Goal: Task Accomplishment & Management: Manage account settings

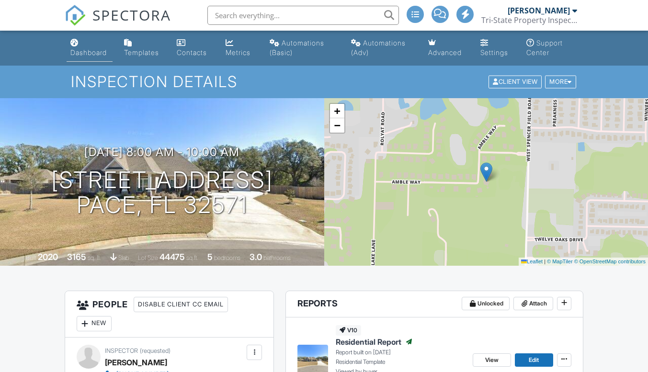
click at [76, 50] on div "Dashboard" at bounding box center [88, 52] width 36 height 8
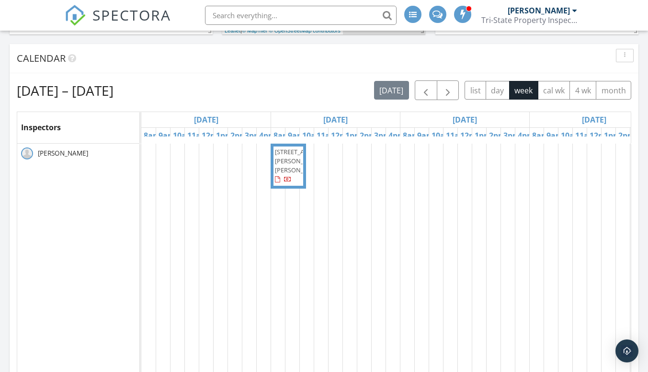
scroll to position [445, 0]
click at [344, 118] on link "[DATE]" at bounding box center [335, 118] width 29 height 15
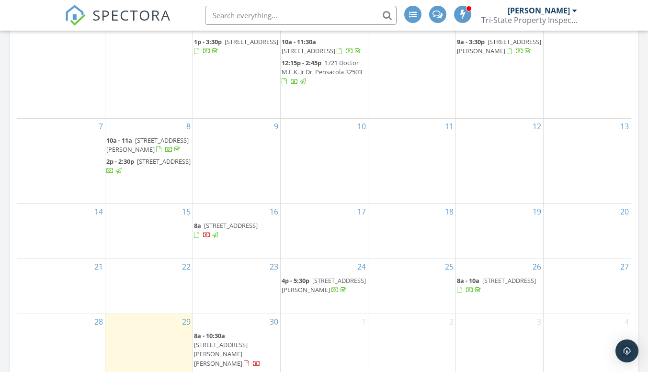
scroll to position [590, 0]
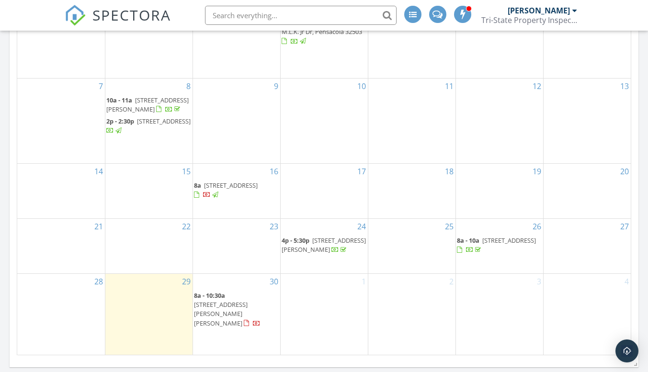
click at [238, 320] on span "4008 Bryan St , Greenwood 32443" at bounding box center [221, 313] width 54 height 27
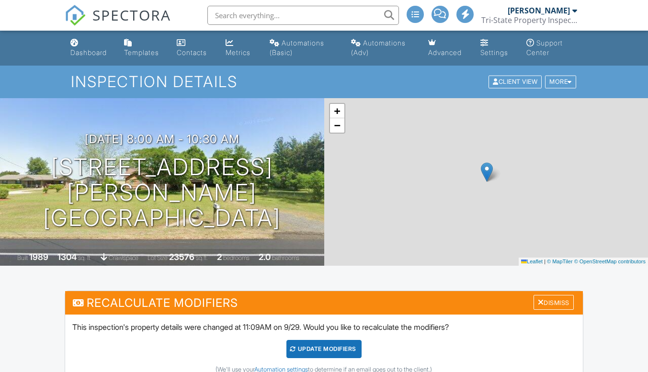
scroll to position [19, 0]
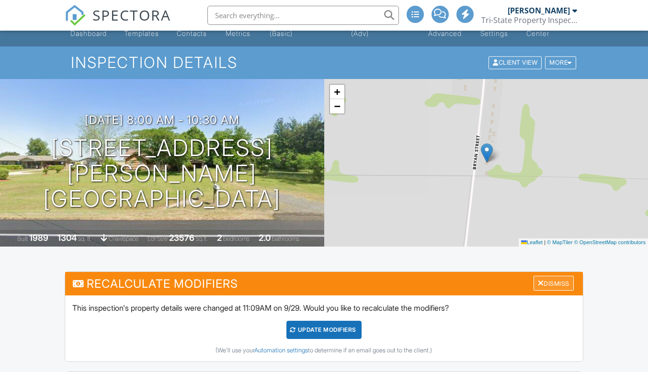
click at [550, 283] on div "Dismiss" at bounding box center [554, 283] width 40 height 15
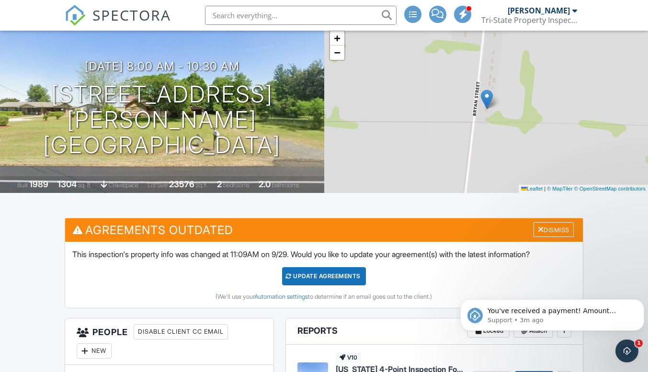
scroll to position [0, 0]
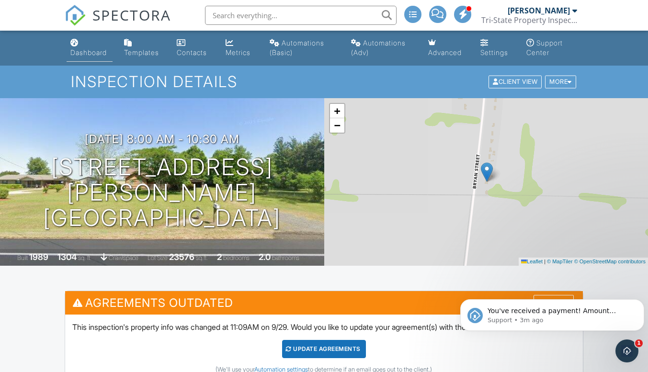
click at [76, 46] on div "Dashboard" at bounding box center [74, 43] width 8 height 8
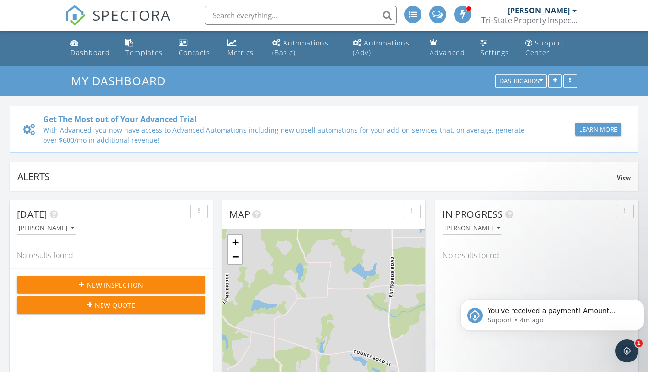
click at [123, 284] on span "New Inspection" at bounding box center [115, 285] width 57 height 10
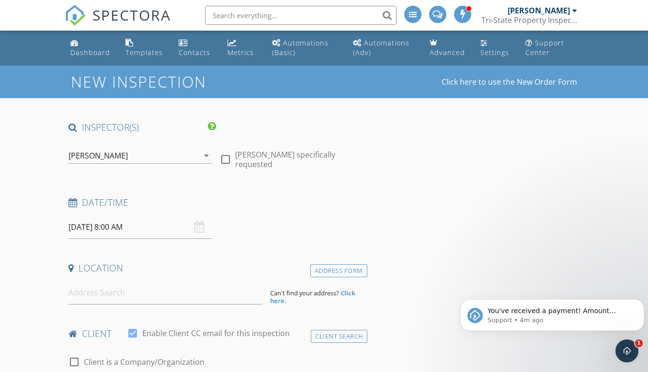
click at [225, 153] on div at bounding box center [226, 159] width 16 height 16
checkbox input "true"
click at [199, 227] on div "09/30/2025 8:00 AM" at bounding box center [141, 227] width 144 height 23
click at [163, 229] on input "[DATE] 8:00 AM" at bounding box center [141, 227] width 144 height 23
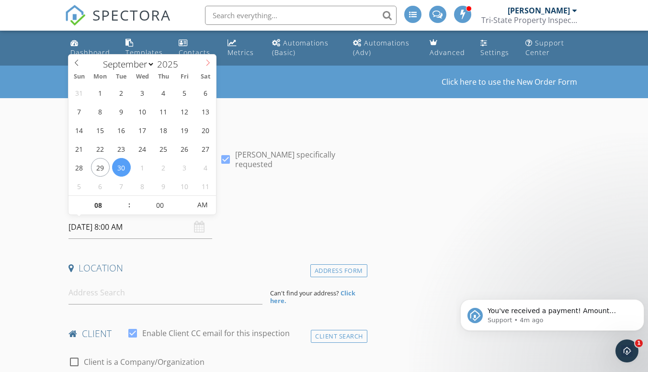
select select "9"
click at [207, 64] on icon at bounding box center [208, 62] width 7 height 7
type input "10/06/2025 8:00 AM"
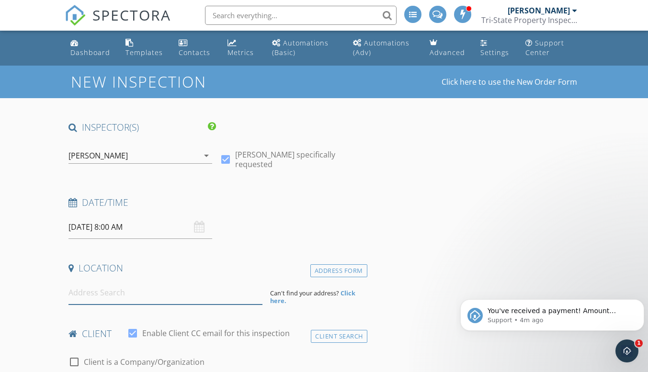
click at [123, 296] on input at bounding box center [166, 292] width 194 height 23
click at [81, 47] on link "Dashboard" at bounding box center [90, 48] width 47 height 27
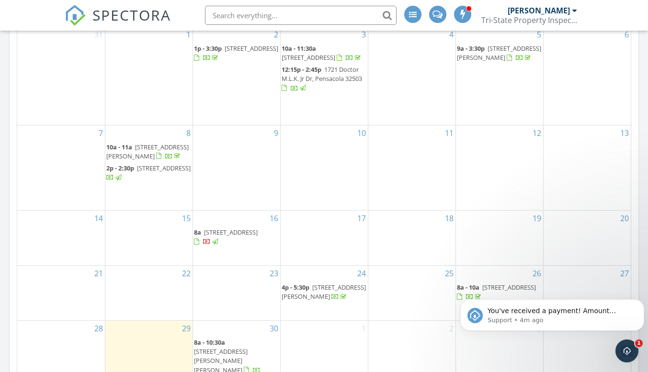
scroll to position [549, 0]
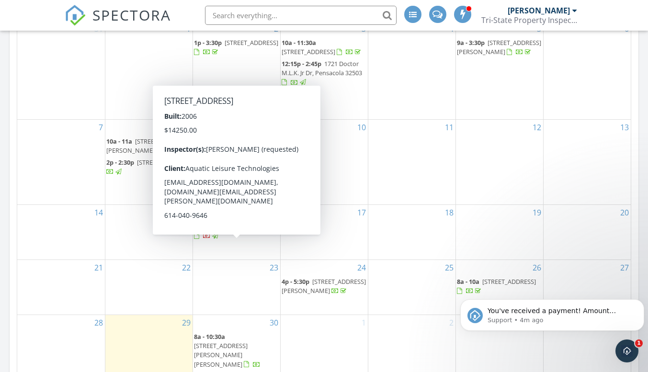
click at [230, 241] on span "8a 200 Hathaway Road , Opp 36467" at bounding box center [236, 231] width 85 height 19
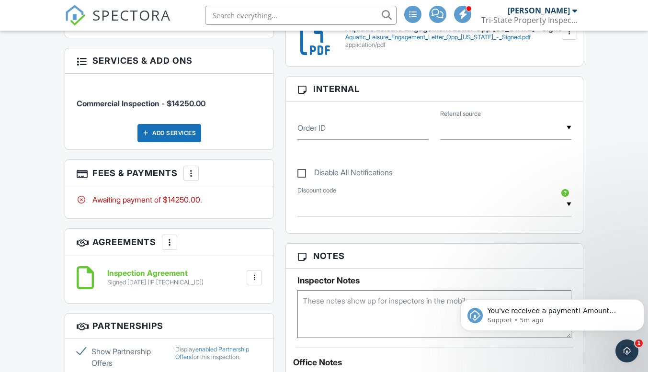
scroll to position [441, 0]
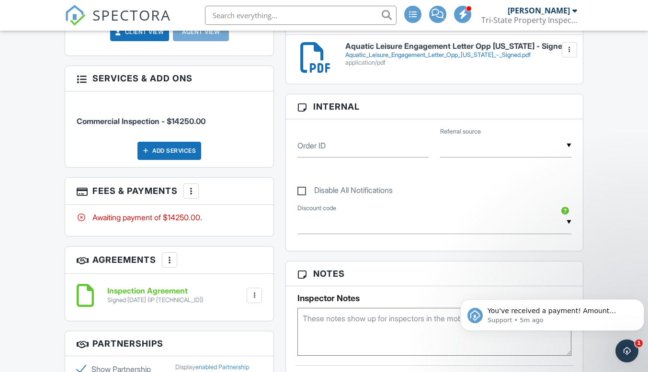
click at [190, 186] on div at bounding box center [191, 191] width 10 height 10
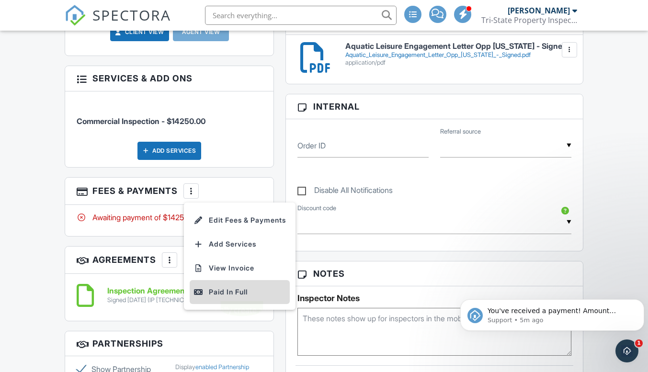
click at [220, 287] on div "Paid In Full" at bounding box center [240, 293] width 92 height 12
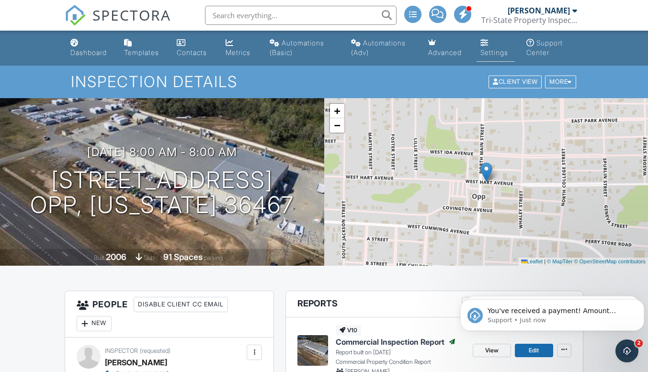
click at [495, 48] on div "Settings" at bounding box center [495, 52] width 28 height 8
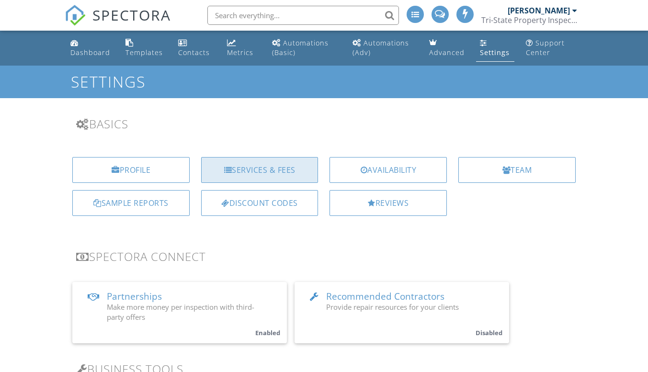
click at [256, 167] on div "Services & Fees" at bounding box center [259, 170] width 117 height 26
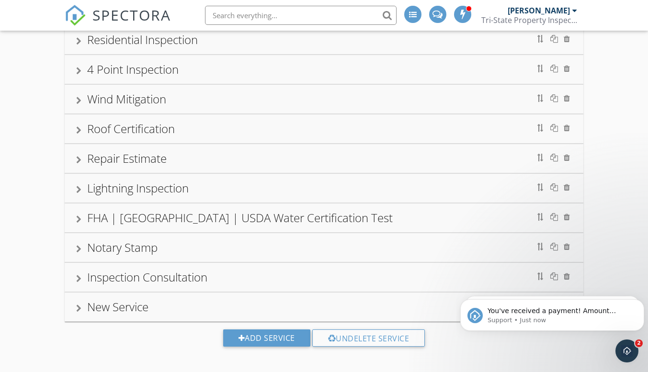
scroll to position [92, 0]
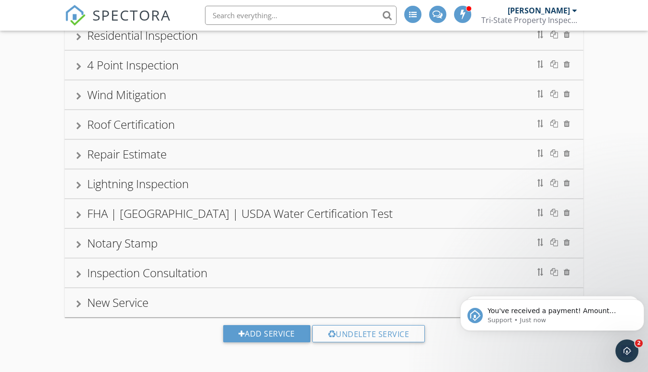
click at [124, 298] on div "New Service" at bounding box center [117, 303] width 61 height 16
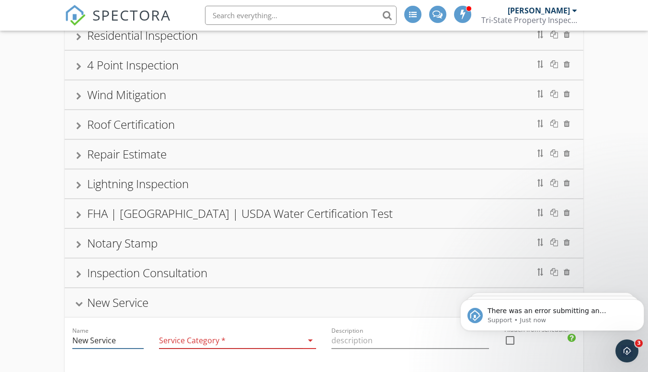
click at [121, 338] on input "New Service" at bounding box center [107, 341] width 71 height 16
type input "N"
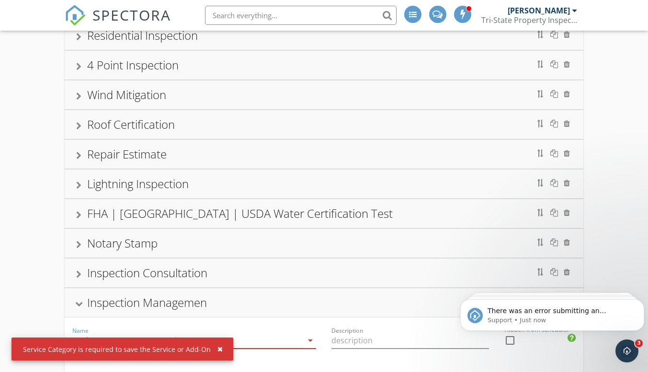
scroll to position [0, 17]
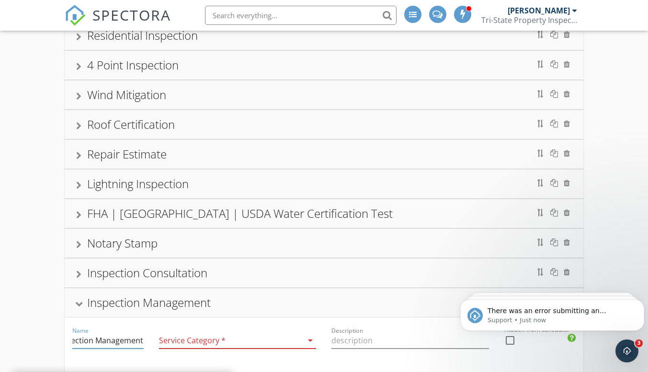
type input "Inspection Management"
click at [308, 337] on icon "arrow_drop_down" at bounding box center [311, 341] width 12 height 12
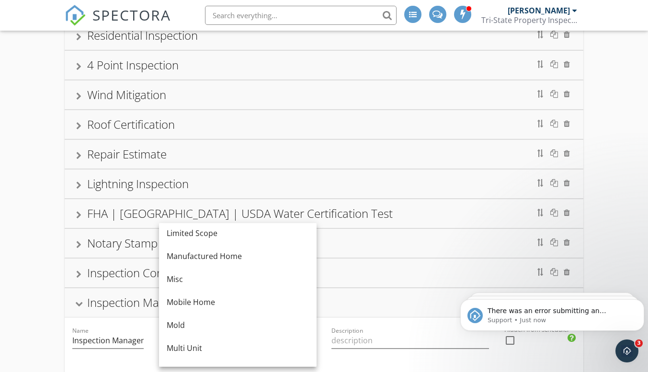
scroll to position [168, 0]
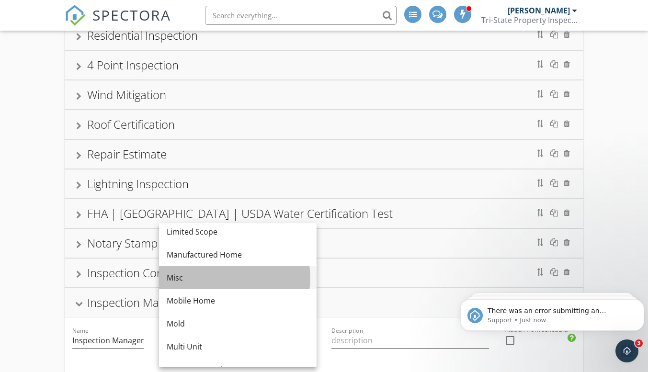
click at [196, 280] on div "Misc" at bounding box center [238, 278] width 142 height 12
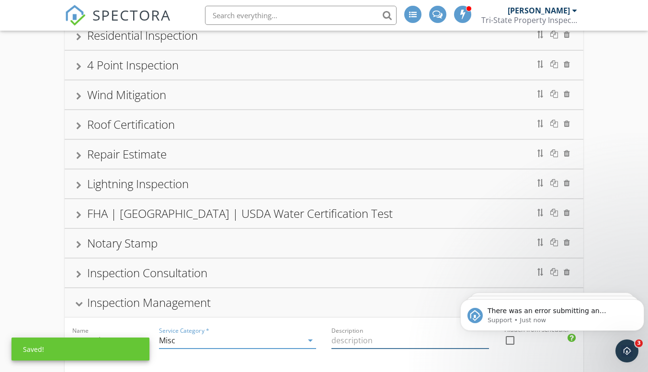
click at [346, 340] on input "Description" at bounding box center [411, 341] width 158 height 16
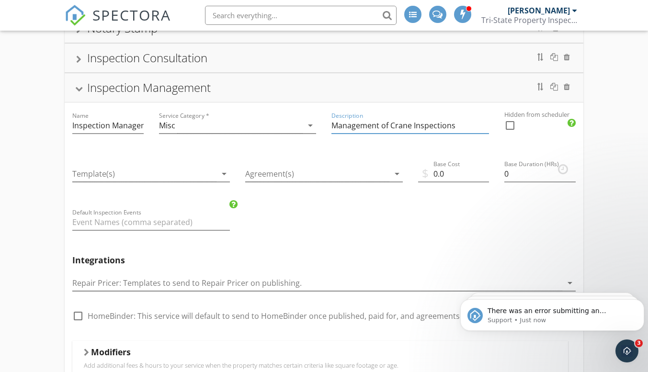
scroll to position [310, 0]
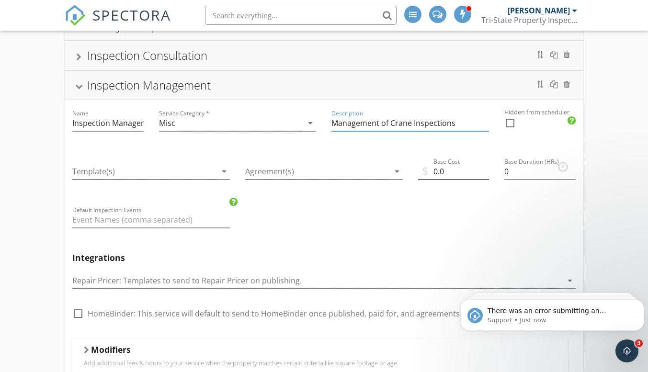
type input "Management of Crane Inspections"
click at [458, 172] on input "0.0" at bounding box center [453, 172] width 71 height 16
type input "0"
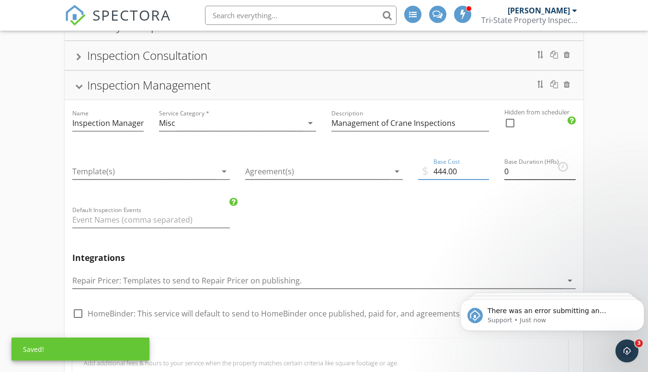
type input "444.00"
click at [520, 171] on input "0" at bounding box center [540, 172] width 71 height 16
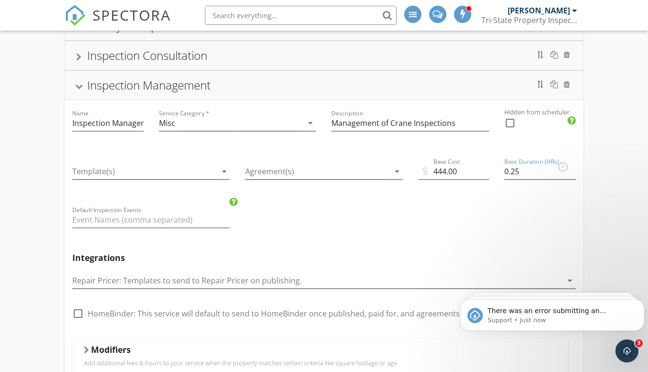
click at [572, 167] on input "0.25" at bounding box center [540, 172] width 71 height 16
click at [572, 167] on input "0.5" at bounding box center [540, 172] width 71 height 16
click at [572, 167] on input "0.75" at bounding box center [540, 172] width 71 height 16
type input "1"
click at [572, 167] on input "1" at bounding box center [540, 172] width 71 height 16
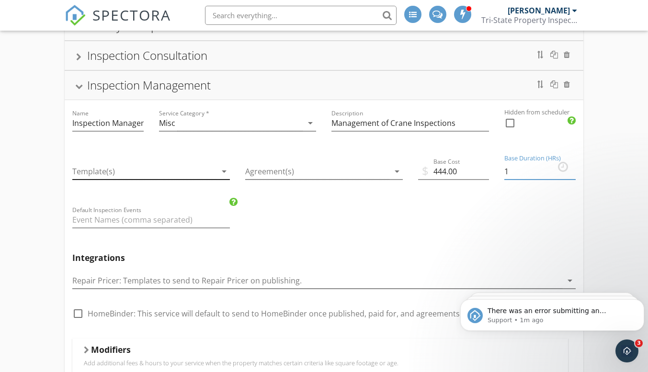
click at [220, 171] on icon "arrow_drop_down" at bounding box center [225, 172] width 12 height 12
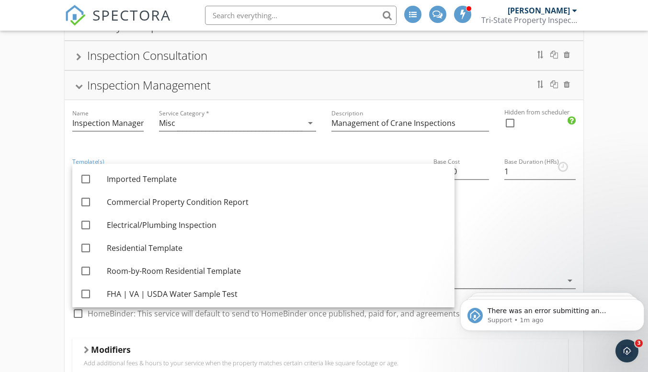
click at [220, 152] on div "Template(s) arrow_drop_down" at bounding box center [151, 173] width 173 height 48
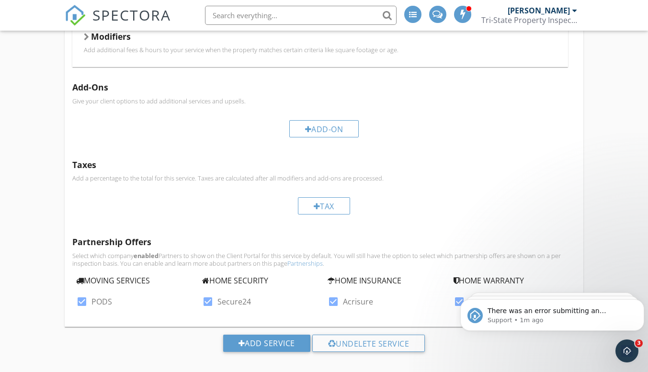
scroll to position [634, 0]
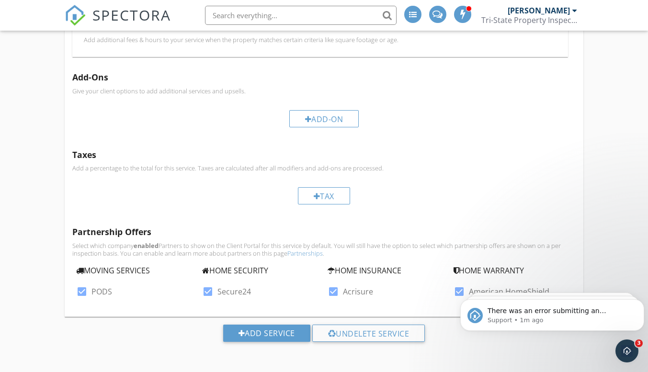
click at [84, 292] on div at bounding box center [82, 292] width 16 height 16
checkbox input "false"
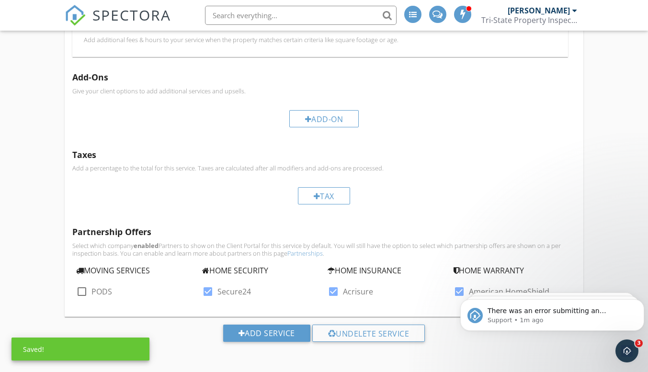
click at [207, 292] on div at bounding box center [208, 292] width 16 height 16
checkbox input "false"
click at [336, 292] on div at bounding box center [333, 292] width 16 height 16
checkbox input "false"
click at [457, 290] on html "There was an error submitting an inspection to HomeBinder: https://app.spectora…" at bounding box center [553, 312] width 192 height 67
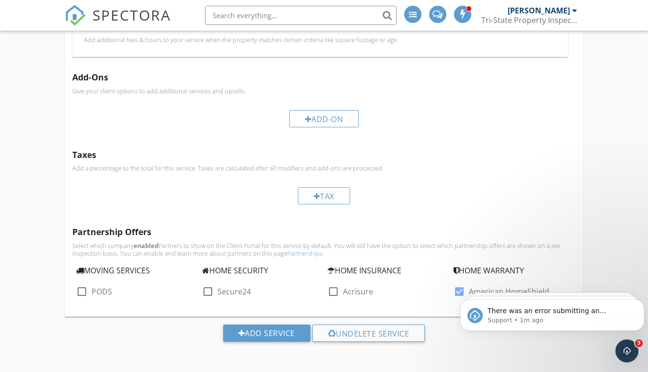
click at [460, 291] on div at bounding box center [459, 292] width 16 height 16
checkbox input "false"
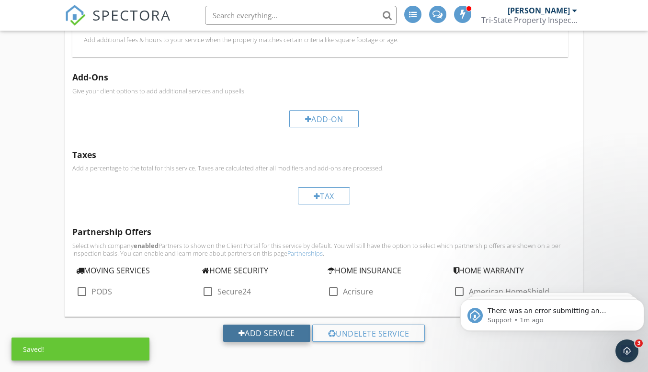
click at [258, 327] on div "Add Service" at bounding box center [266, 333] width 87 height 17
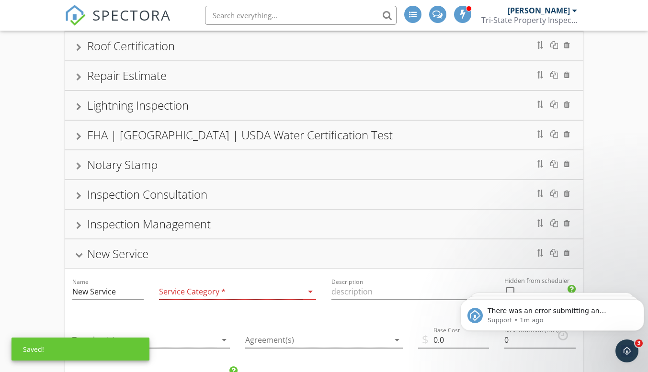
scroll to position [366, 0]
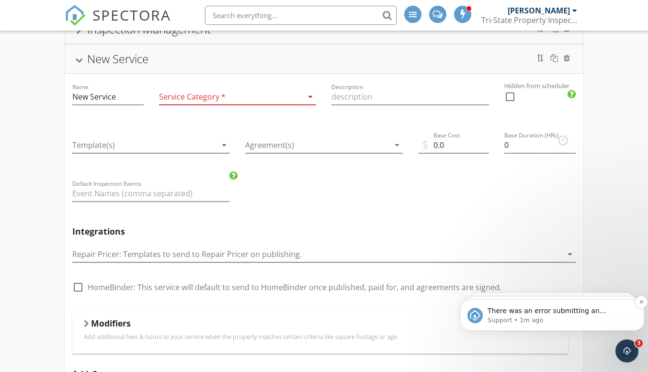
click at [540, 315] on span "There was an error submitting an inspection to HomeBinder: https://app.spectora…" at bounding box center [547, 320] width 119 height 27
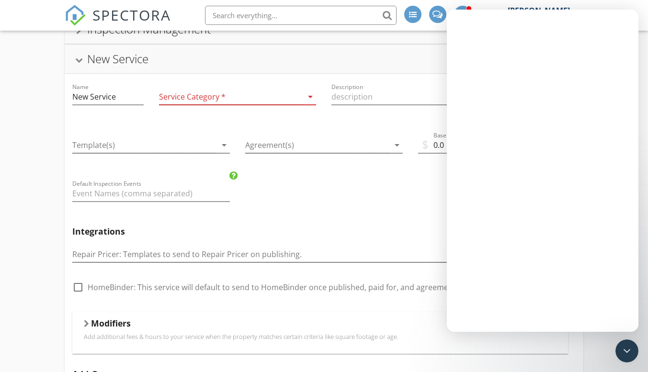
scroll to position [0, 0]
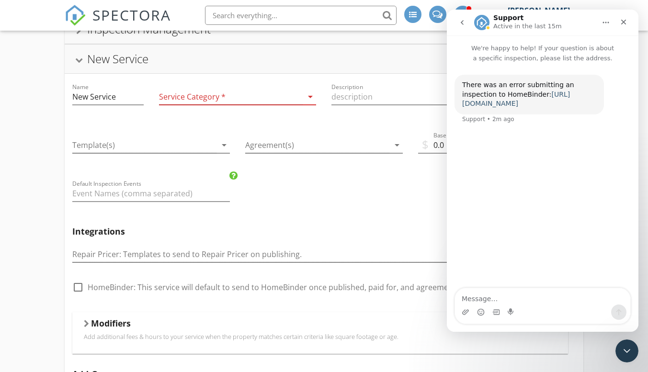
click at [533, 106] on link "https://app.spectora.com/inspection/6c3a8f86-278d-4929-ba6a-2c06f9d4ba20" at bounding box center [516, 99] width 108 height 17
click at [625, 21] on icon "Close" at bounding box center [624, 22] width 5 height 5
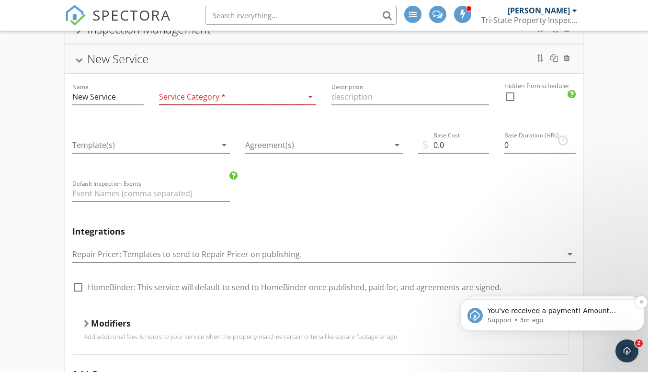
click at [585, 322] on p "Support • 3m ago" at bounding box center [560, 320] width 145 height 9
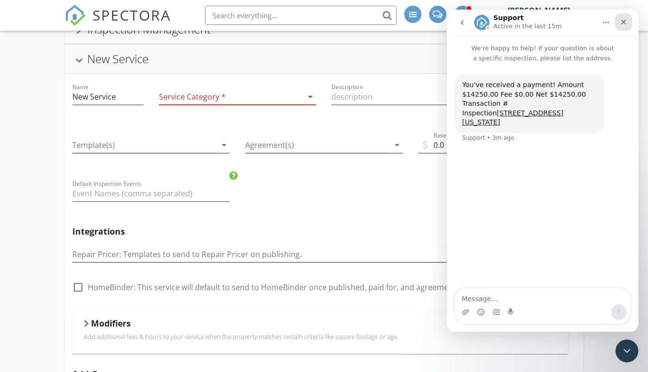
click at [624, 24] on icon "Close" at bounding box center [624, 22] width 8 height 8
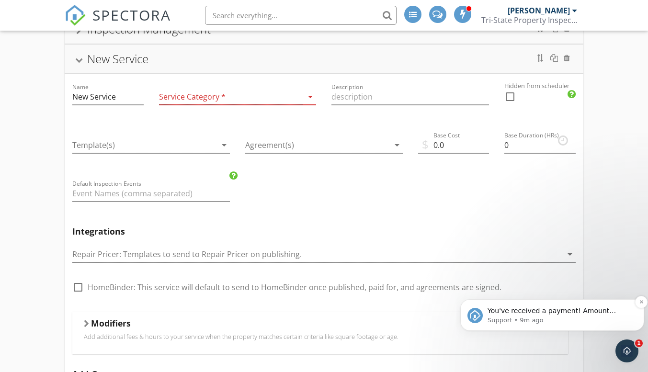
click at [608, 316] on div "You've received a payment! Amount $225.00 Fee $0.00 Net $225.00 Transaction # p…" at bounding box center [560, 311] width 148 height 12
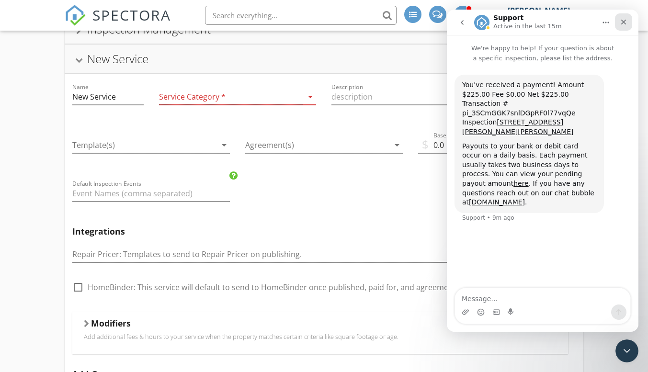
click at [625, 23] on icon "Close" at bounding box center [624, 22] width 5 height 5
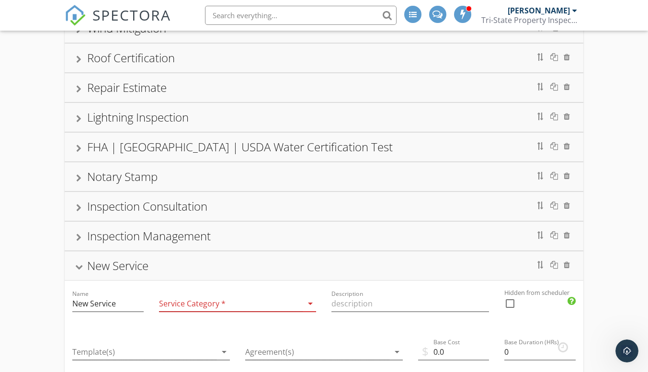
scroll to position [162, 0]
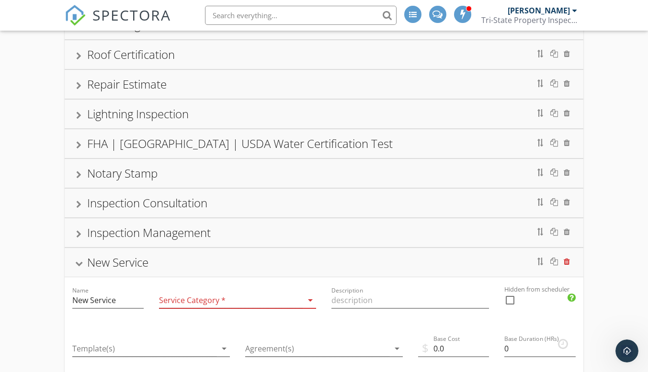
click at [568, 263] on div at bounding box center [567, 262] width 6 height 8
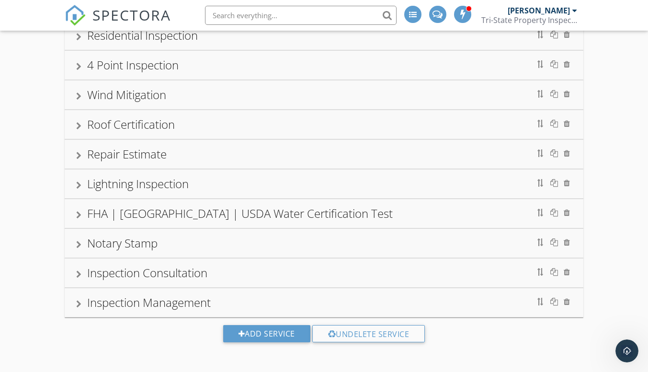
scroll to position [0, 0]
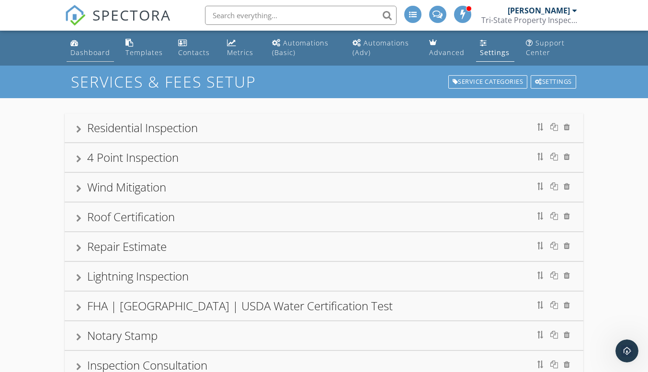
click at [87, 52] on div "Dashboard" at bounding box center [90, 52] width 40 height 9
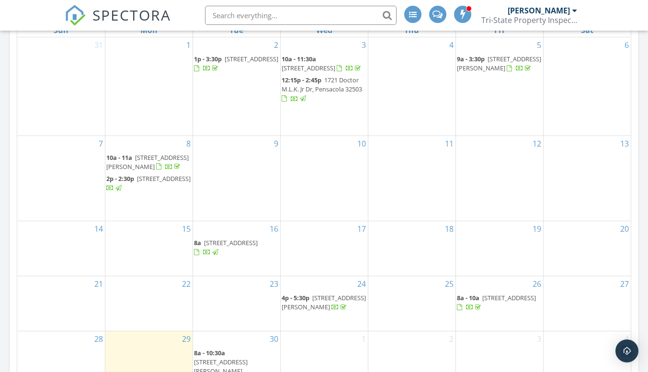
scroll to position [549, 0]
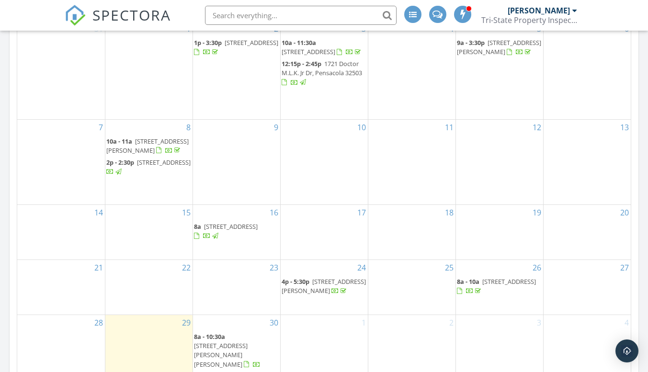
click at [228, 231] on span "[STREET_ADDRESS]" at bounding box center [231, 226] width 54 height 9
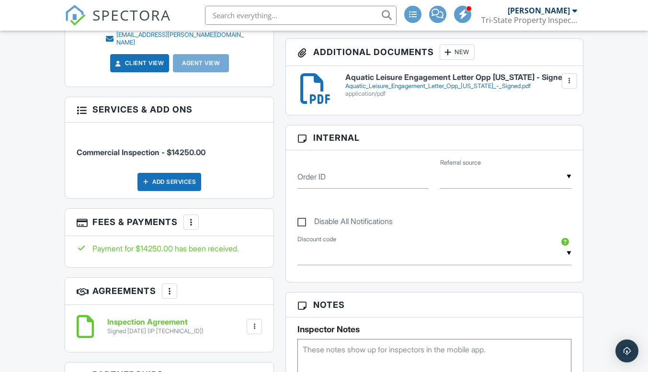
scroll to position [401, 0]
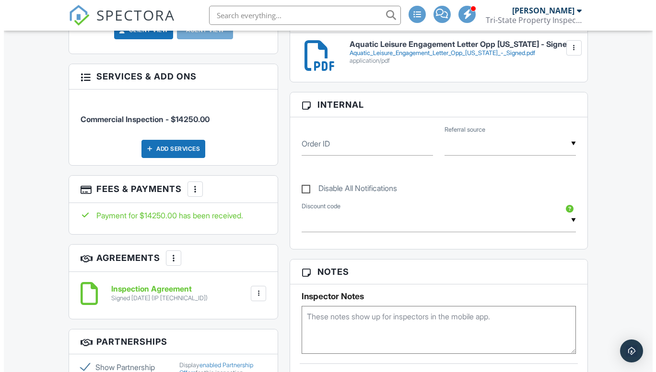
scroll to position [460, 0]
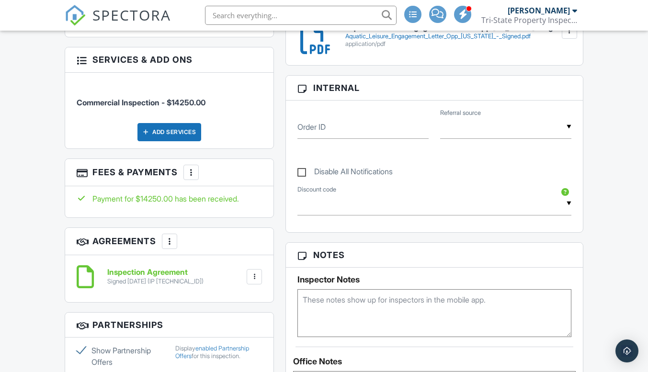
click at [160, 125] on div "Add Services" at bounding box center [170, 132] width 64 height 18
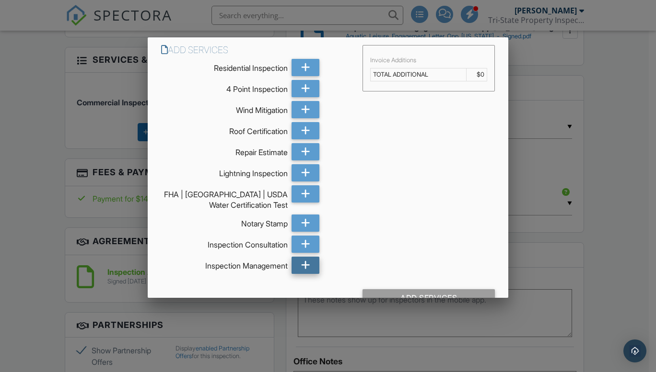
click at [301, 266] on icon at bounding box center [305, 265] width 9 height 17
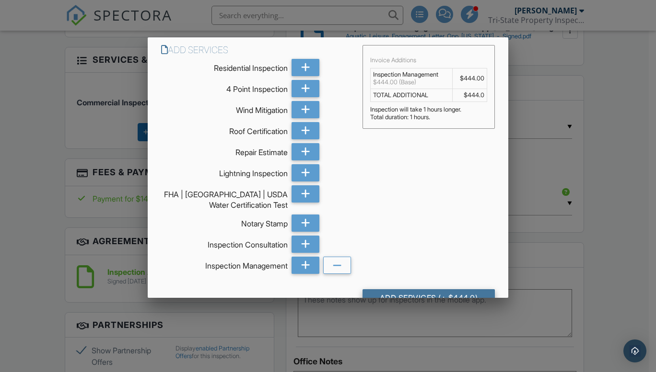
click at [455, 289] on div "Add Services (+ $444.0)" at bounding box center [428, 297] width 132 height 17
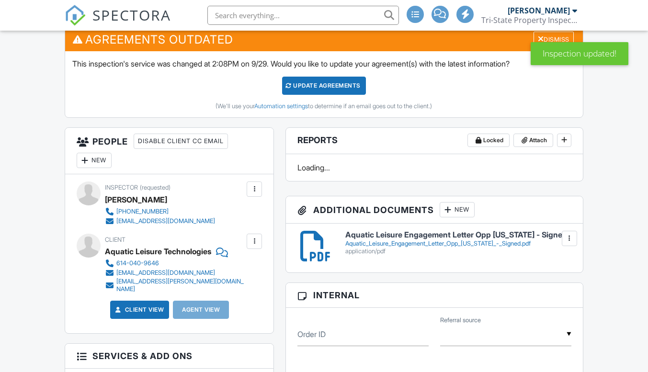
scroll to position [264, 0]
click at [554, 37] on div "Inspection updated!" at bounding box center [580, 51] width 98 height 28
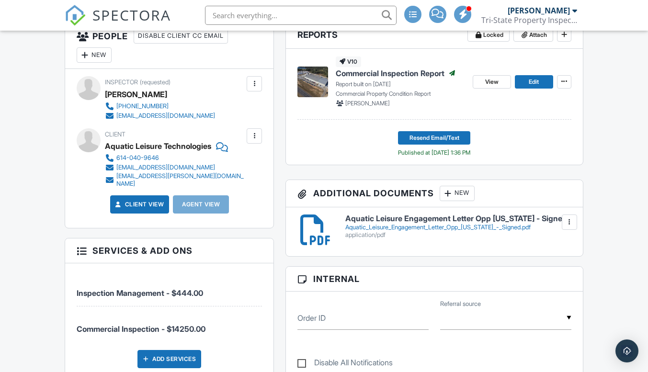
scroll to position [367, 0]
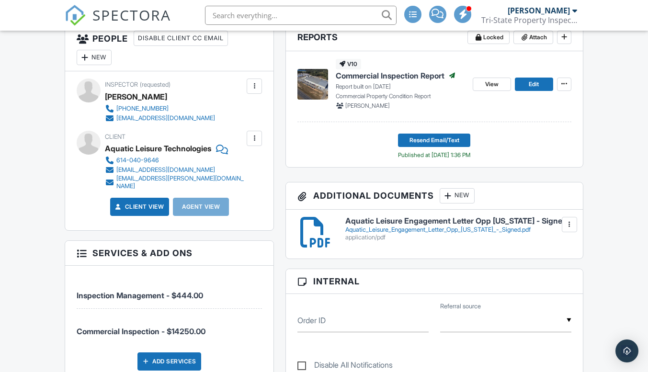
click at [78, 248] on div at bounding box center [82, 253] width 10 height 10
click at [180, 291] on span "Inspection Management - $444.00" at bounding box center [140, 296] width 127 height 10
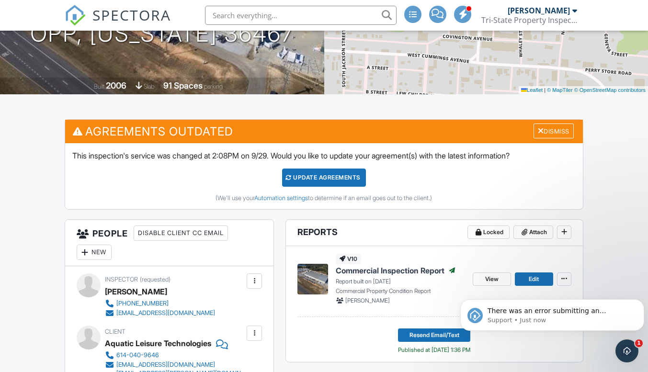
scroll to position [0, 0]
click at [551, 128] on div "Dismiss" at bounding box center [554, 131] width 40 height 15
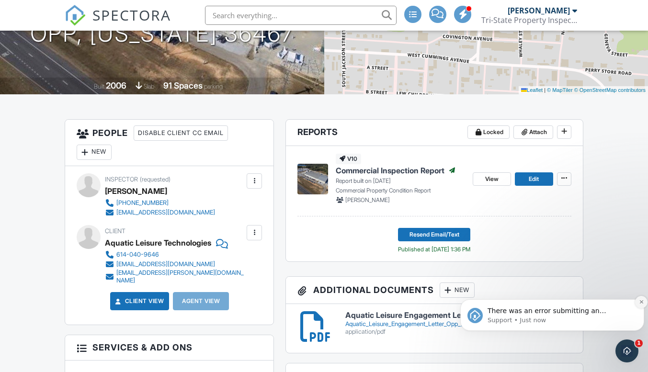
click at [643, 301] on icon "Dismiss notification" at bounding box center [641, 302] width 5 height 5
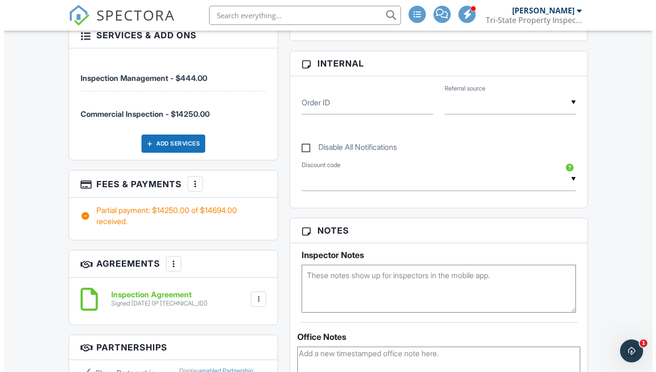
scroll to position [493, 0]
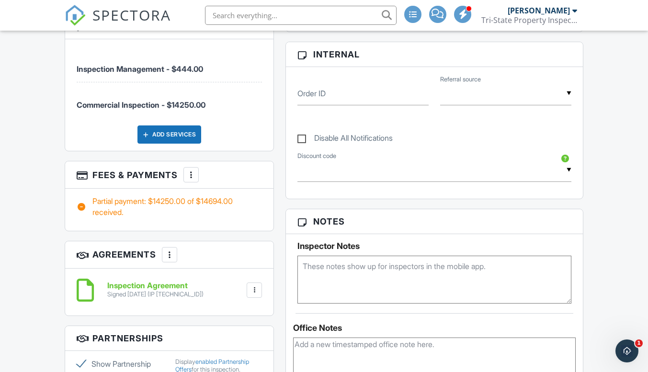
click at [192, 170] on div at bounding box center [191, 175] width 10 height 10
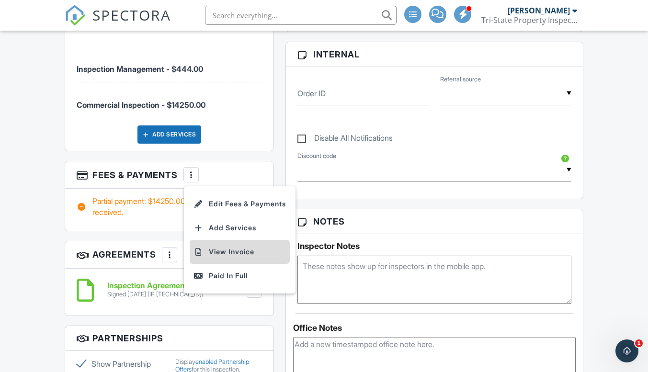
click at [221, 245] on li "View Invoice" at bounding box center [240, 252] width 100 height 24
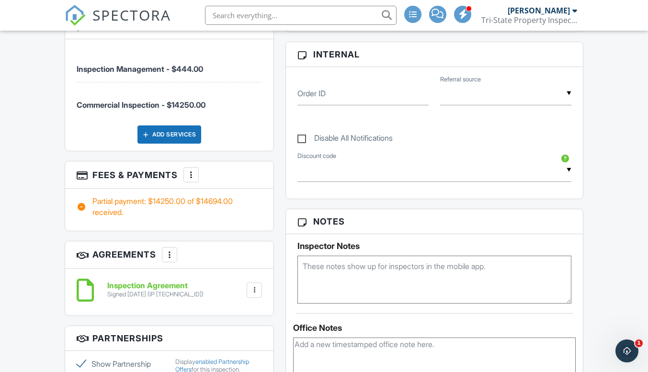
click at [190, 172] on div at bounding box center [191, 175] width 10 height 10
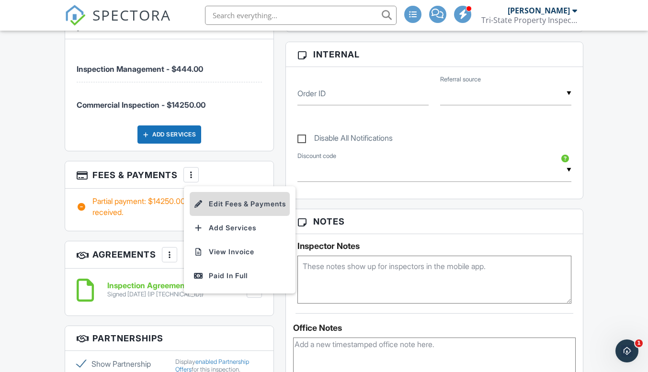
click at [261, 199] on li "Edit Fees & Payments" at bounding box center [240, 204] width 100 height 24
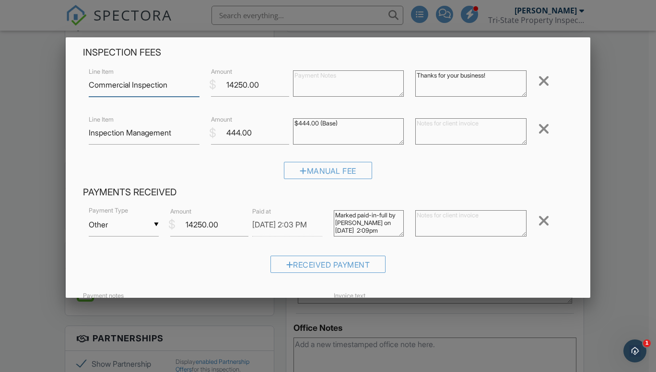
scroll to position [0, 0]
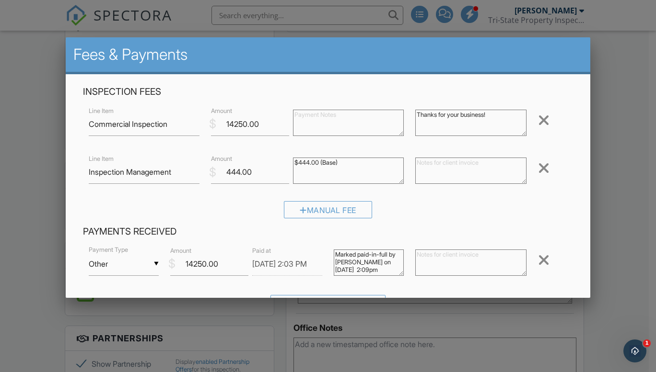
click at [538, 116] on div at bounding box center [544, 120] width 12 height 15
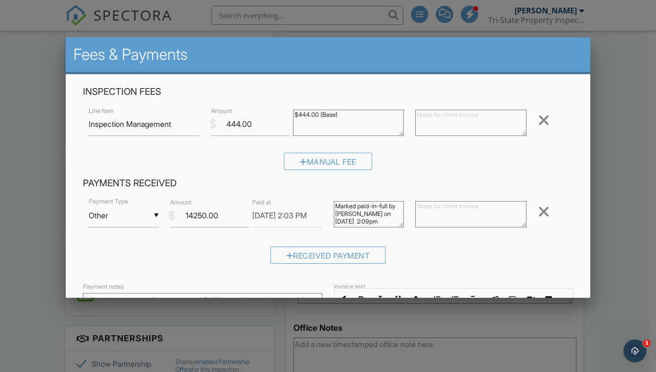
click at [538, 116] on div at bounding box center [544, 120] width 12 height 15
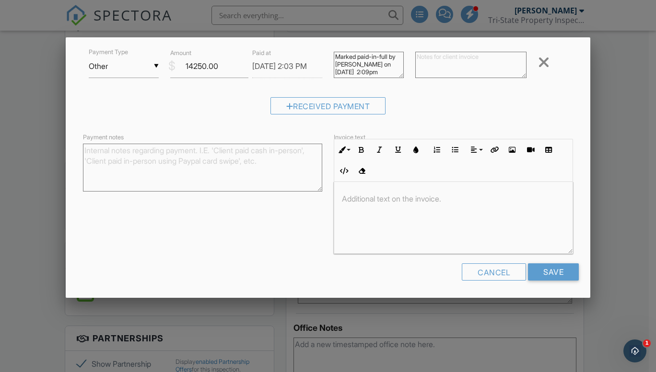
scroll to position [103, 0]
click at [554, 268] on input "Save" at bounding box center [553, 270] width 51 height 17
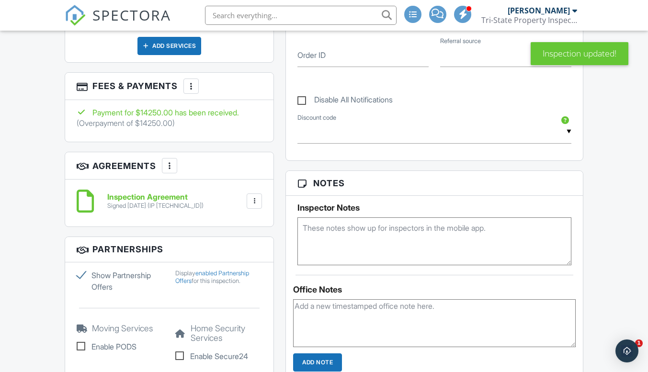
click at [191, 81] on div at bounding box center [191, 86] width 10 height 10
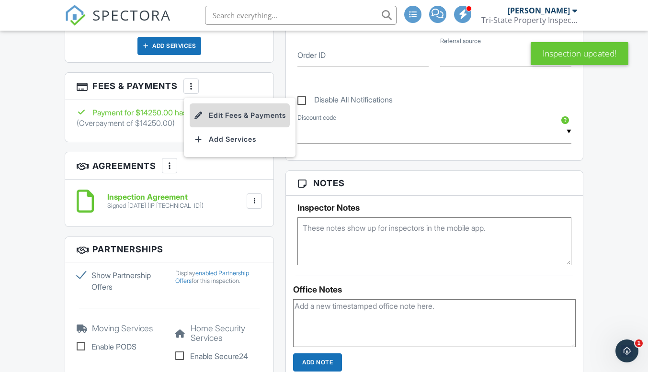
click at [221, 111] on li "Edit Fees & Payments" at bounding box center [240, 116] width 100 height 24
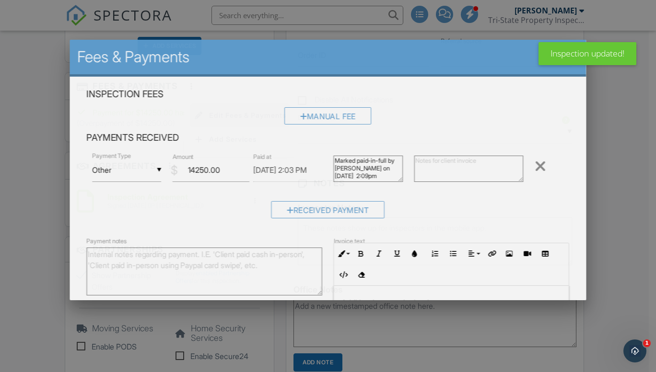
scroll to position [0, 6]
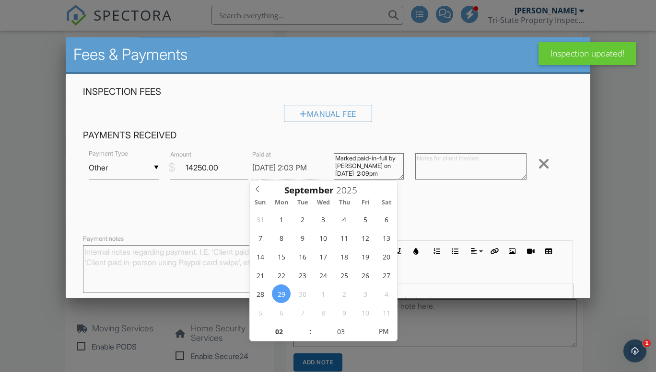
click at [487, 109] on div "Manual Fee" at bounding box center [328, 117] width 490 height 24
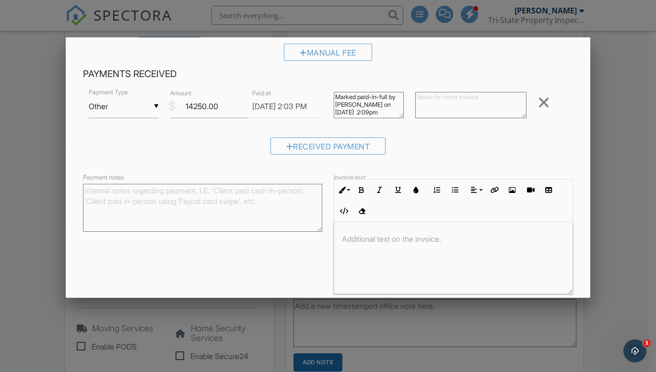
scroll to position [103, 0]
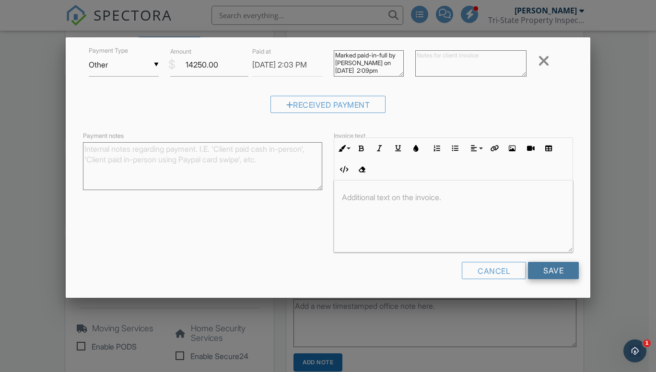
click at [532, 275] on input "Save" at bounding box center [553, 270] width 51 height 17
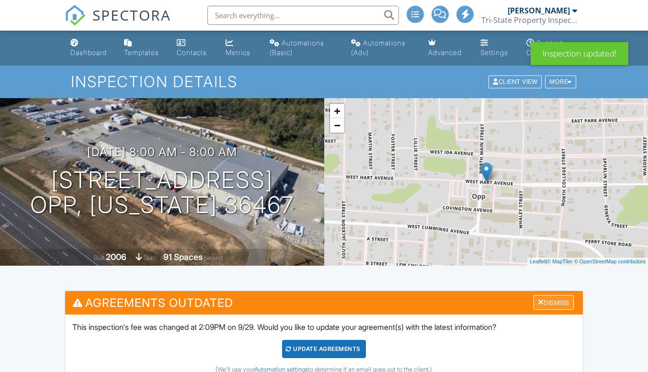
click at [555, 300] on div "Dismiss" at bounding box center [554, 302] width 40 height 15
click at [544, 304] on div "Dismiss" at bounding box center [554, 302] width 40 height 15
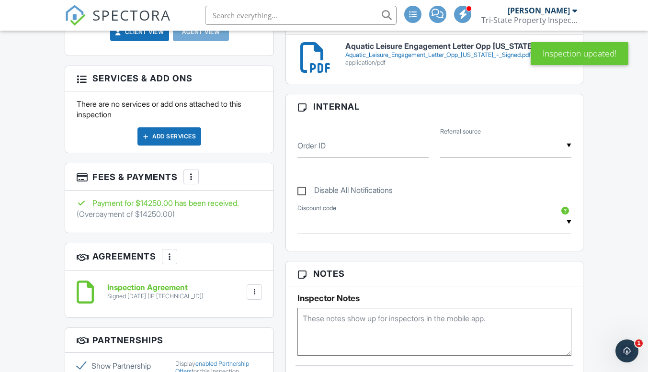
scroll to position [460, 0]
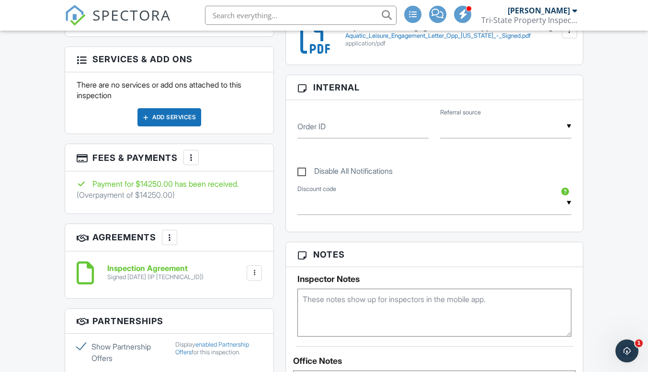
click at [188, 153] on div at bounding box center [191, 158] width 10 height 10
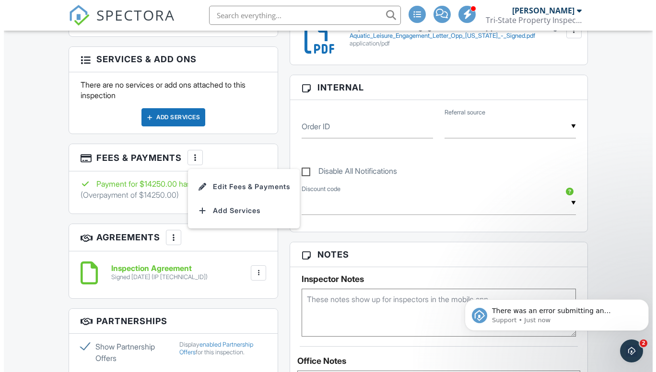
scroll to position [0, 0]
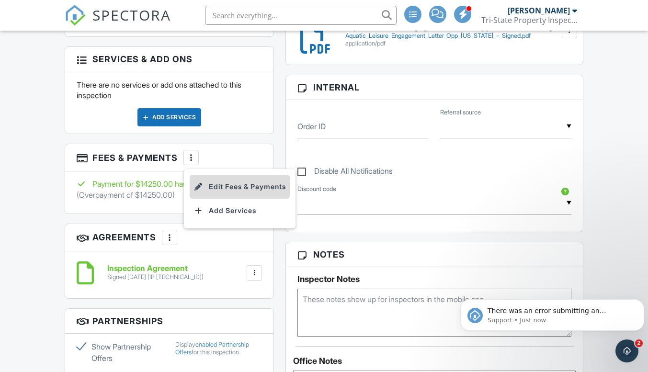
click at [237, 182] on li "Edit Fees & Payments" at bounding box center [240, 187] width 100 height 24
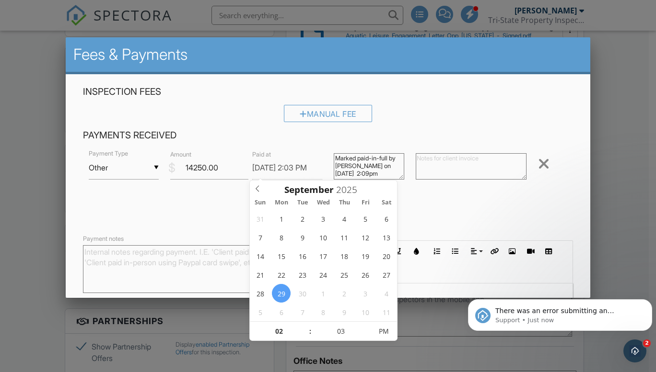
scroll to position [0, 6]
click at [189, 220] on div "Received Payment" at bounding box center [328, 211] width 490 height 24
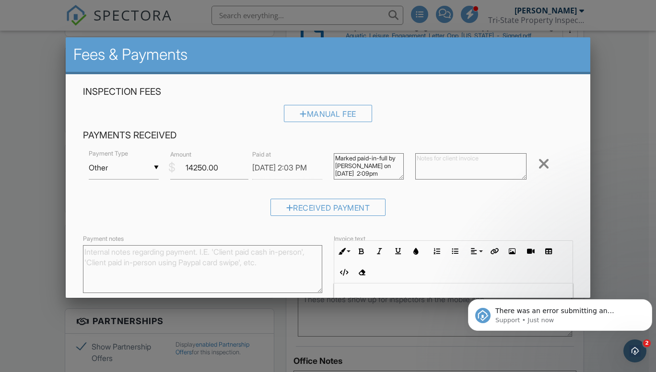
click at [152, 166] on div "▼ Other Cash Check On-Site Card Other Cash Check On-Site Card Other" at bounding box center [124, 167] width 70 height 23
click at [172, 205] on div "Received Payment" at bounding box center [328, 211] width 490 height 24
click at [121, 261] on textarea "Payment notes" at bounding box center [202, 269] width 239 height 48
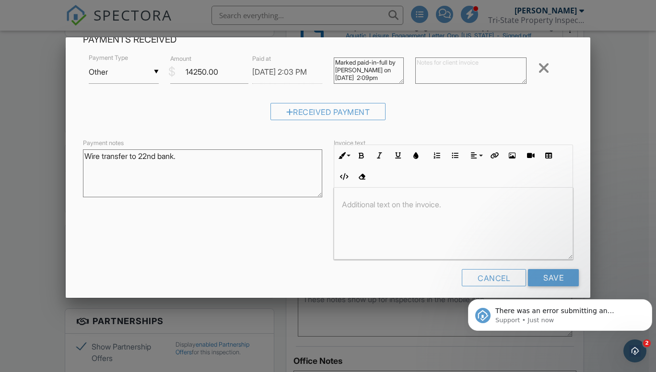
scroll to position [103, 0]
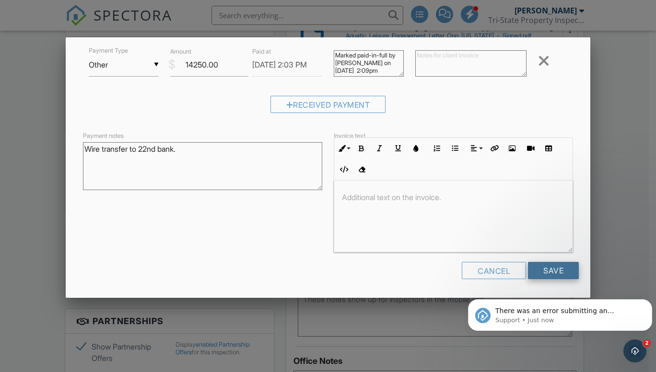
type textarea "Wire transfer to 22nd bank."
click at [547, 271] on input "Save" at bounding box center [553, 270] width 51 height 17
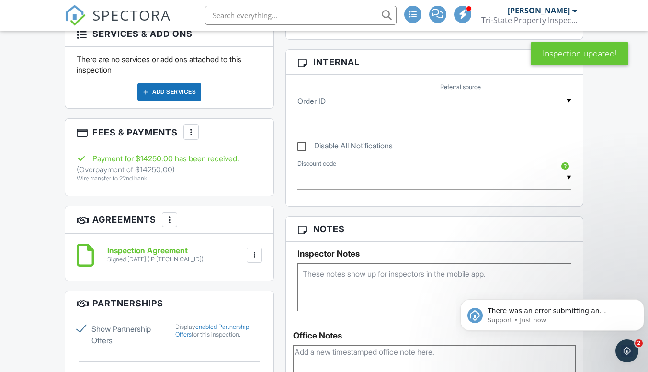
click at [187, 127] on div at bounding box center [191, 132] width 10 height 10
click at [201, 223] on h3 "Agreements More Add Agreement Edit Agreement Templates" at bounding box center [169, 220] width 208 height 27
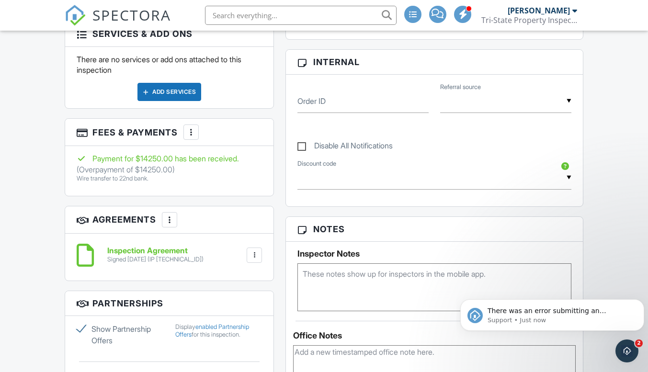
click at [255, 251] on div at bounding box center [255, 256] width 10 height 10
click at [231, 210] on h3 "Agreements More Add Agreement Edit Agreement Templates" at bounding box center [169, 220] width 208 height 27
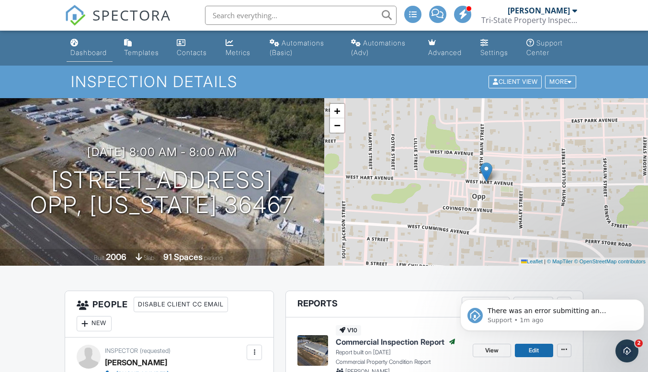
click at [89, 46] on link "Dashboard" at bounding box center [90, 48] width 46 height 27
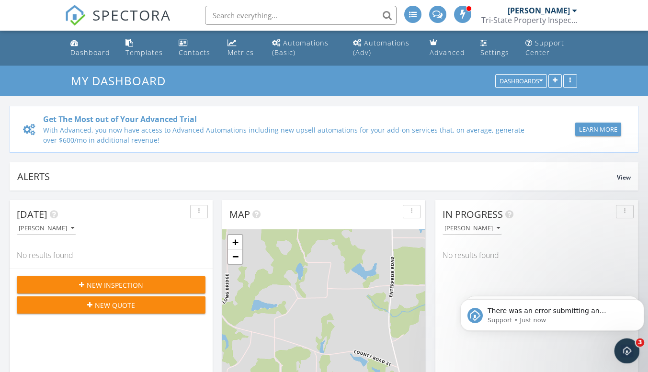
click at [625, 349] on icon "Open Intercom Messenger" at bounding box center [626, 350] width 16 height 16
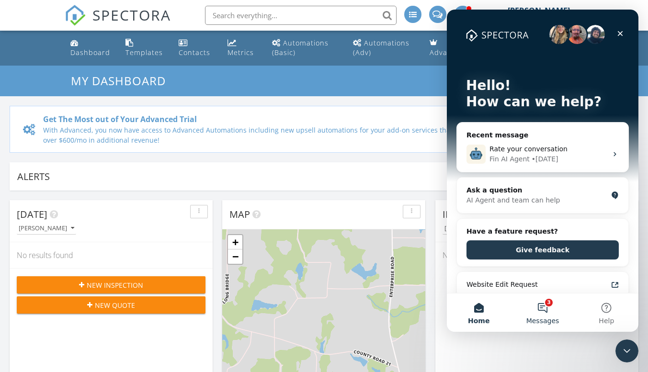
click at [550, 310] on button "3 Messages" at bounding box center [543, 313] width 64 height 38
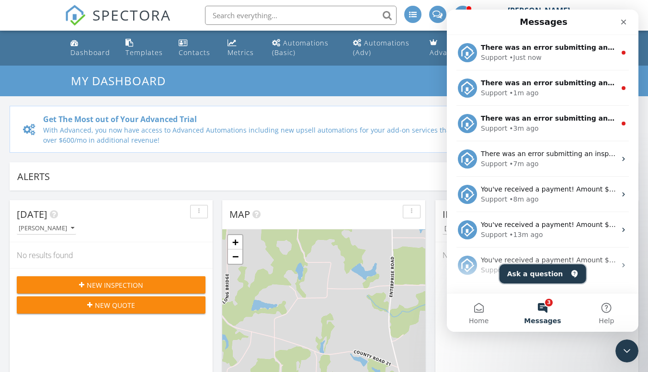
click at [538, 274] on button "Ask a question" at bounding box center [543, 274] width 87 height 19
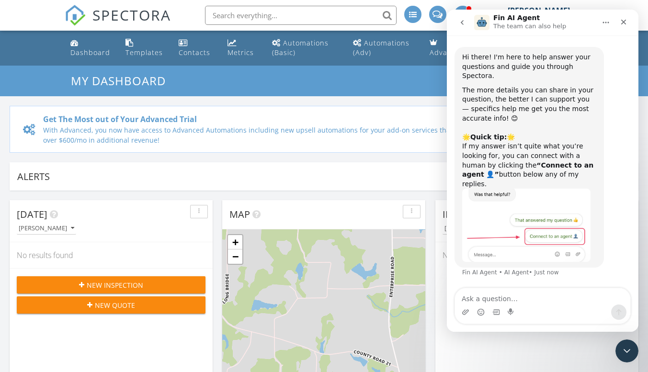
click at [501, 300] on textarea "Ask a question…" at bounding box center [542, 297] width 175 height 16
type textarea "why does my payment read overpayment"
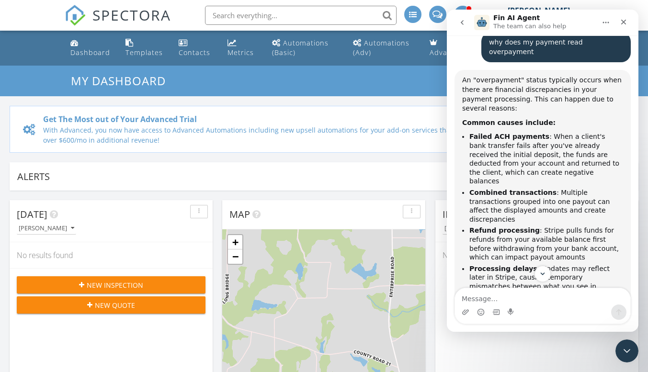
scroll to position [245, 0]
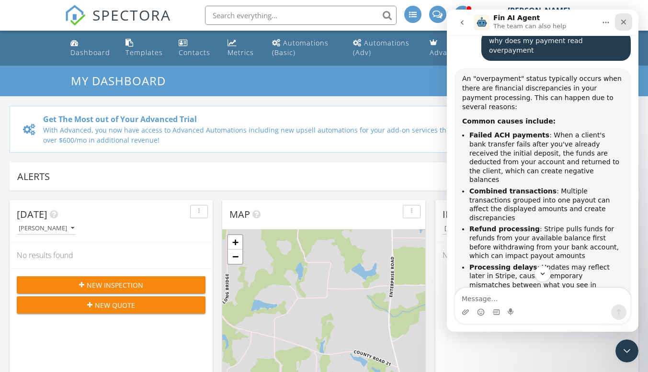
click at [625, 23] on icon "Close" at bounding box center [624, 22] width 8 height 8
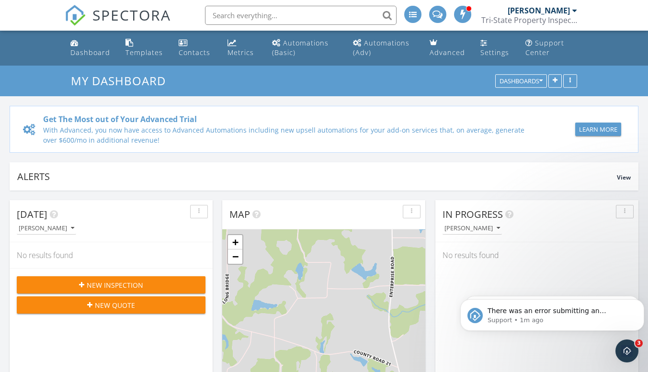
scroll to position [0, 0]
click at [124, 288] on span "New Inspection" at bounding box center [115, 285] width 57 height 10
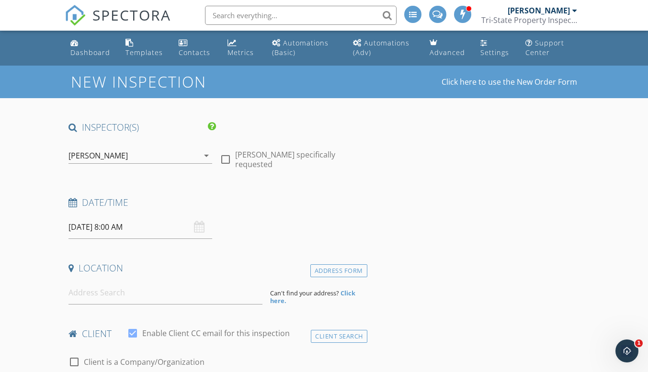
click at [229, 158] on div at bounding box center [226, 159] width 16 height 16
checkbox input "true"
click at [169, 231] on input "[DATE] 8:00 AM" at bounding box center [141, 227] width 144 height 23
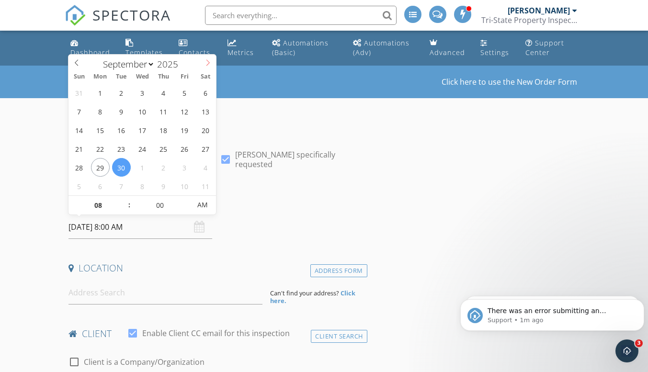
select select "9"
click at [208, 58] on span at bounding box center [208, 61] width 16 height 13
type input "[DATE] 8:00 AM"
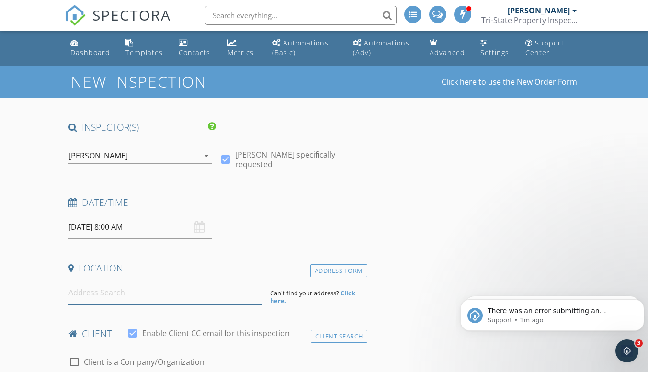
click at [126, 297] on input at bounding box center [166, 292] width 194 height 23
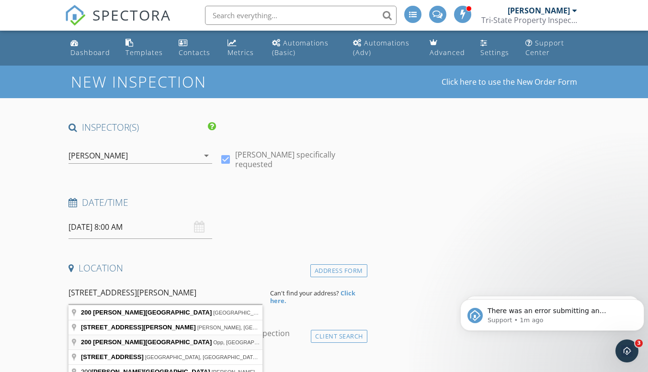
type input "200 Hattaway Road, Opp, AL, USA"
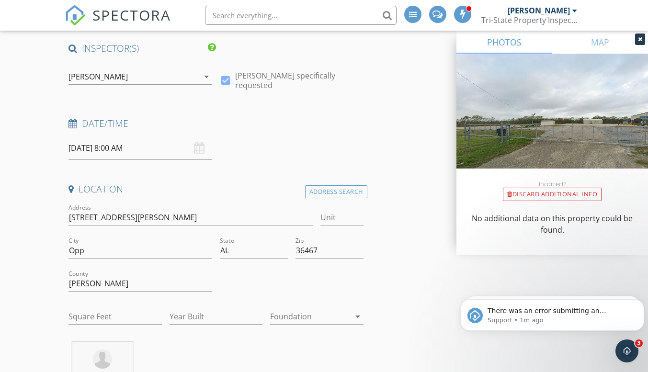
scroll to position [83, 0]
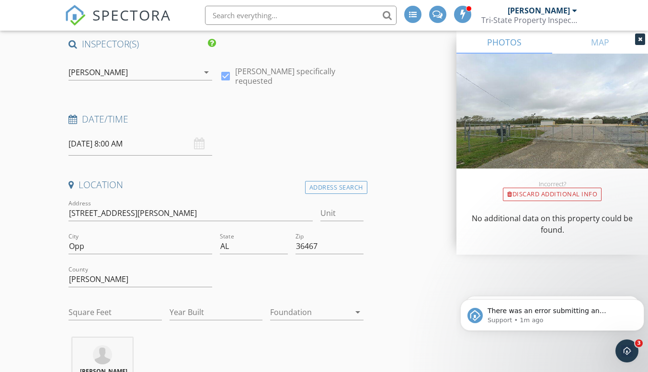
click at [640, 304] on icon "Dismiss notification" at bounding box center [641, 302] width 5 height 5
click at [640, 304] on button "Dismiss notification" at bounding box center [642, 303] width 10 height 10
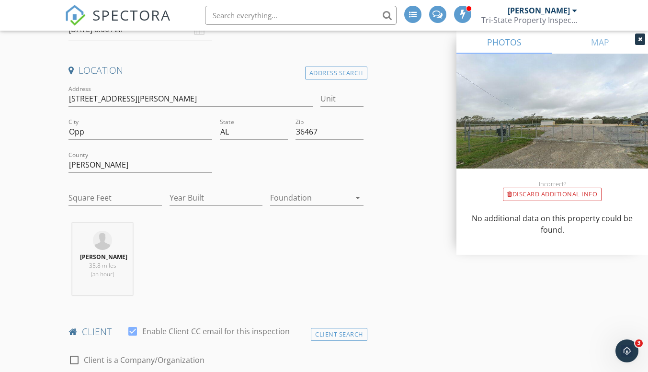
scroll to position [231, 0]
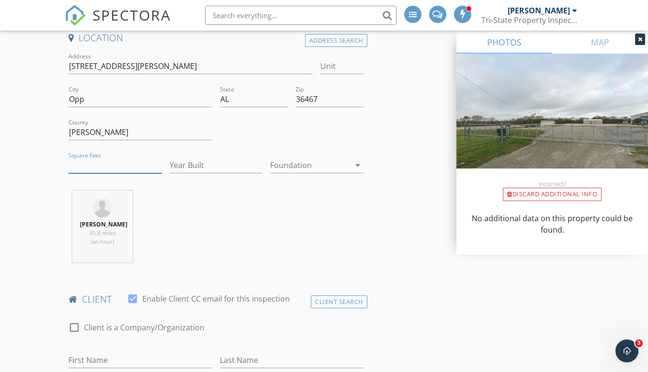
click at [95, 165] on input "Square Feet" at bounding box center [115, 166] width 93 height 16
type input "56593"
click at [219, 168] on input "Year Built" at bounding box center [216, 166] width 93 height 16
type input "2006"
click at [313, 167] on div at bounding box center [310, 165] width 80 height 15
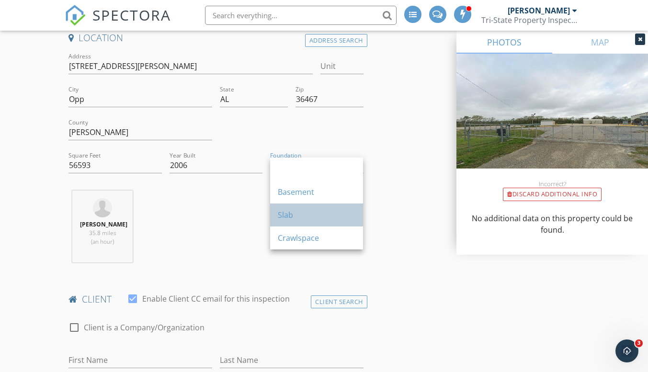
click at [307, 217] on div "Slab" at bounding box center [317, 215] width 78 height 12
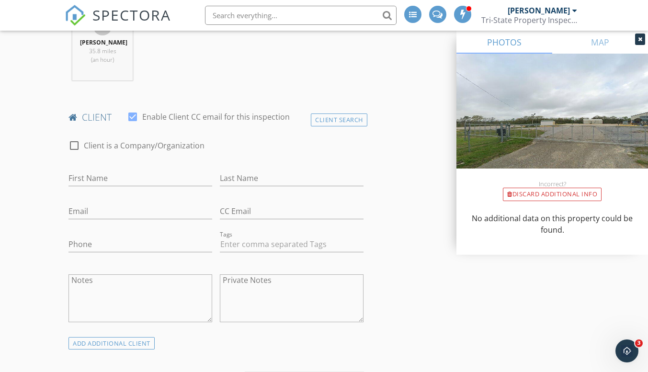
scroll to position [404, 0]
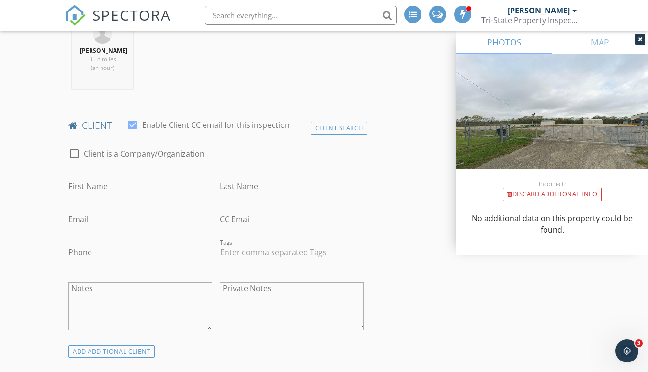
click at [75, 156] on div at bounding box center [74, 154] width 16 height 16
checkbox input "true"
click at [122, 186] on input "Enable Client CC email for this inspection" at bounding box center [216, 187] width 295 height 16
type input "a"
type input "Aquatic Leisure Technologies"
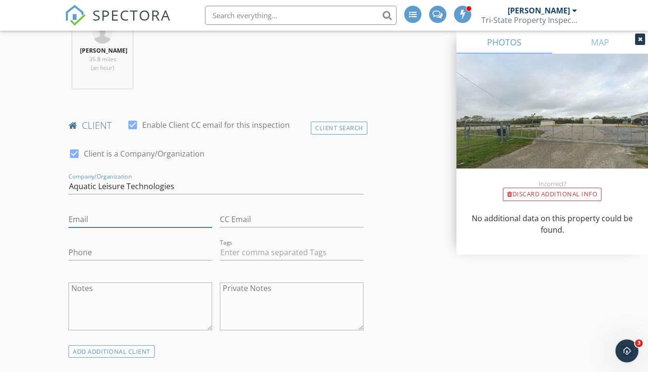
click at [116, 221] on input "Email" at bounding box center [141, 220] width 144 height 16
click at [338, 126] on div "Client Search" at bounding box center [339, 128] width 57 height 13
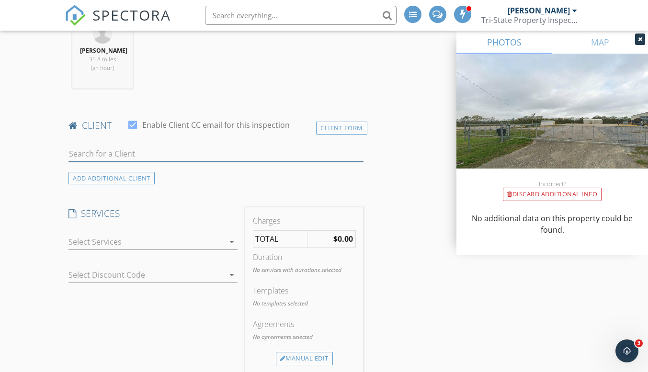
click at [182, 154] on input "text" at bounding box center [216, 154] width 295 height 16
type input "aquatic"
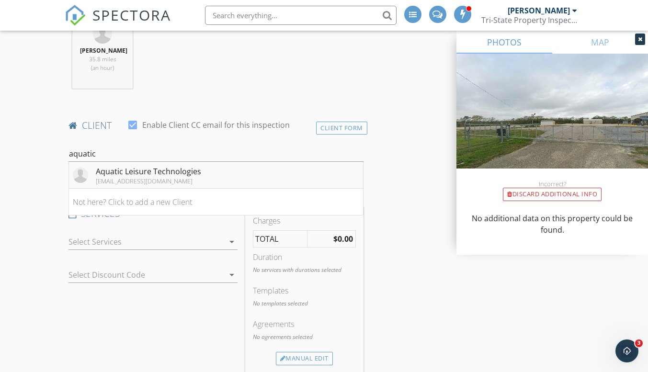
click at [177, 183] on div "bkay@aqualeisure.com.au" at bounding box center [148, 181] width 105 height 8
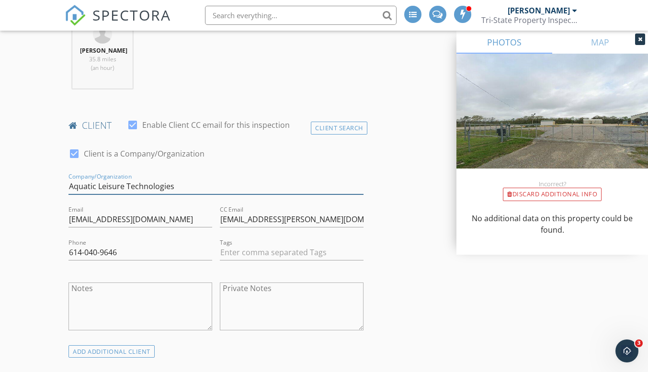
click at [177, 183] on input "Aquatic Leisure Technologies" at bounding box center [216, 187] width 295 height 16
click at [160, 298] on textarea "Notes" at bounding box center [141, 307] width 144 height 48
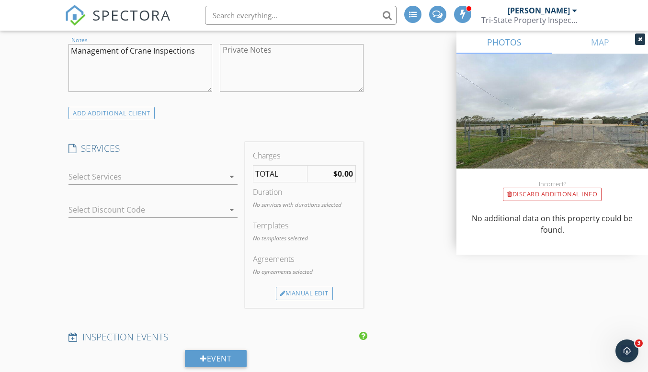
scroll to position [649, 0]
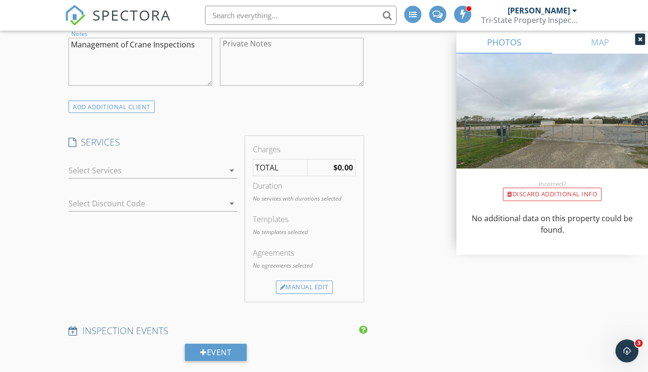
type textarea "Management of Crane Inspections"
click at [214, 171] on div at bounding box center [146, 170] width 155 height 15
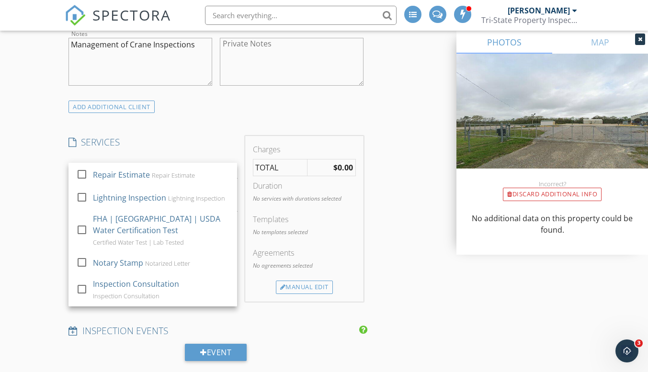
scroll to position [128, 0]
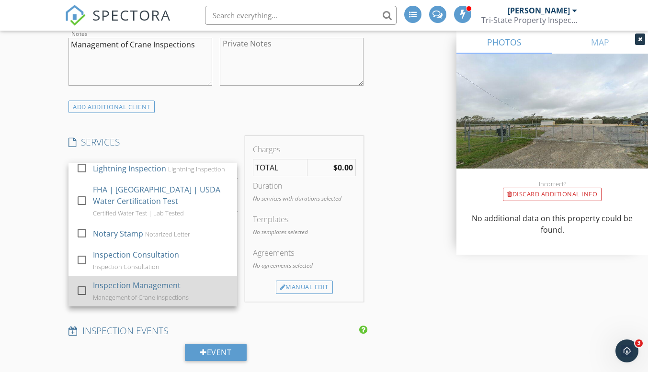
click at [85, 289] on div at bounding box center [82, 291] width 16 height 16
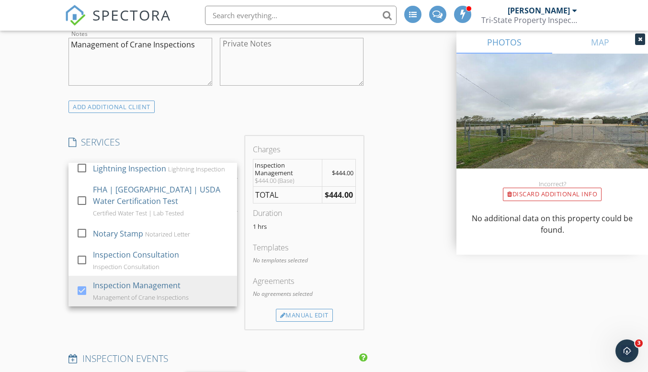
click at [186, 325] on div "SERVICES check_box_outline_blank Residential Inspection check_box_outline_blank…" at bounding box center [153, 233] width 176 height 194
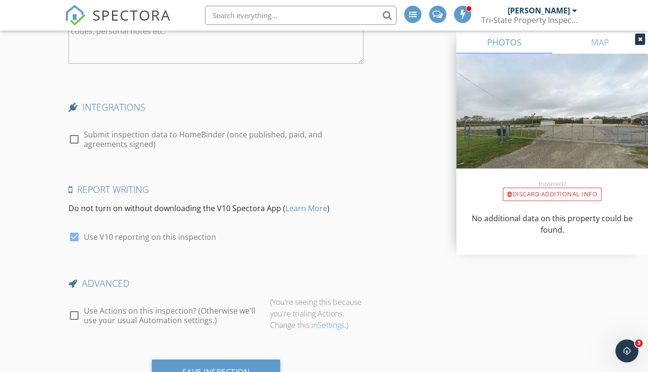
scroll to position [1585, 0]
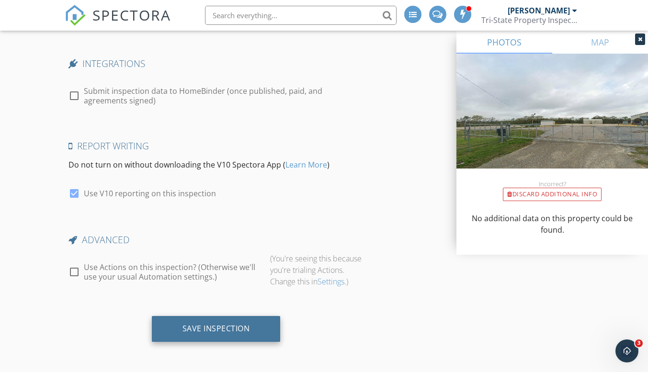
click at [235, 331] on div "Save Inspection" at bounding box center [217, 329] width 68 height 10
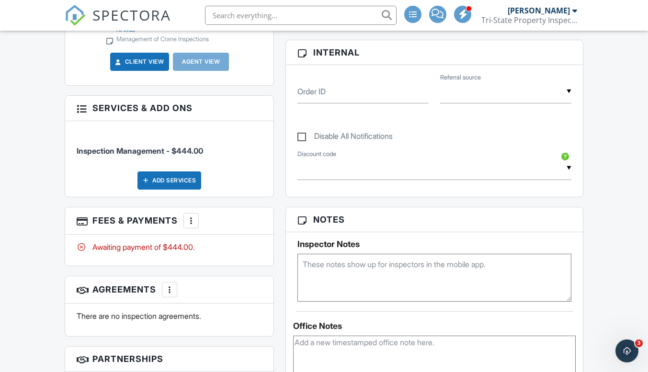
click at [81, 104] on div at bounding box center [82, 108] width 10 height 10
click at [190, 216] on div at bounding box center [191, 221] width 10 height 10
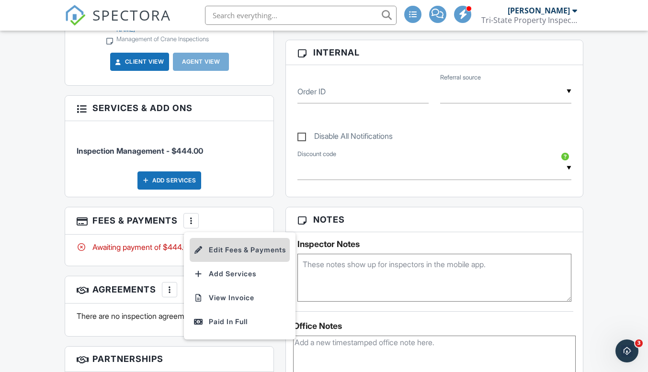
click at [226, 243] on li "Edit Fees & Payments" at bounding box center [240, 250] width 100 height 24
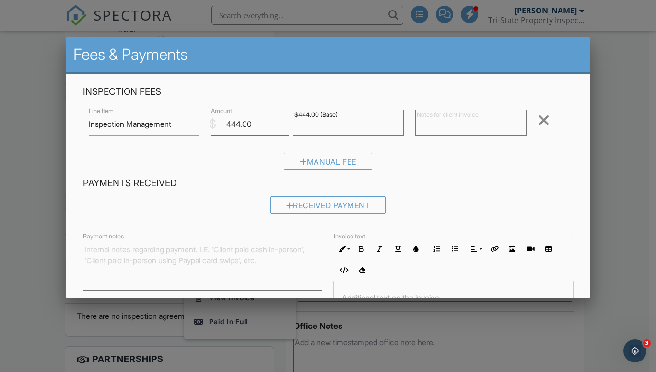
click at [252, 125] on input "444.00" at bounding box center [250, 124] width 78 height 23
type input "4"
type input "4840.00"
click at [307, 116] on textarea "$444.00 (Base)" at bounding box center [348, 123] width 111 height 26
type textarea "$440.00 (Base)"
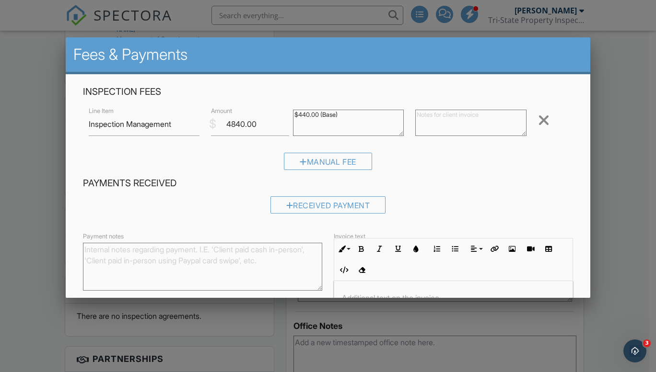
click at [120, 257] on textarea "Payment notes" at bounding box center [202, 267] width 239 height 48
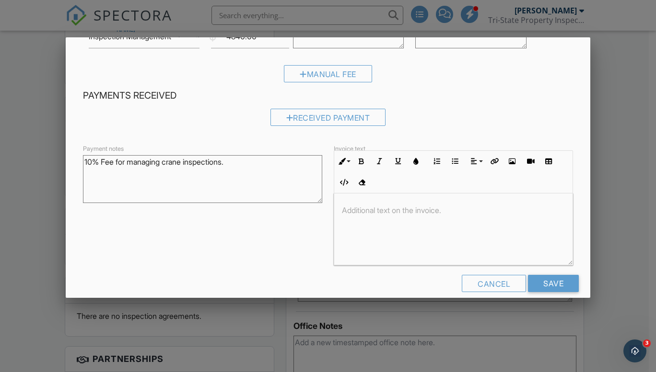
scroll to position [101, 0]
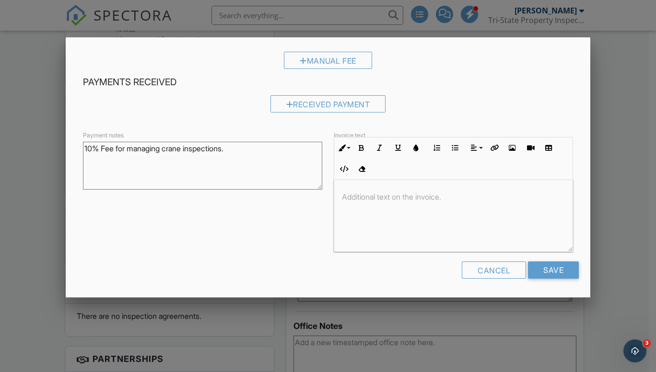
type textarea "10% Fee for managing crane inspections."
click at [392, 192] on p at bounding box center [453, 197] width 223 height 11
click at [556, 272] on input "Save" at bounding box center [553, 270] width 51 height 17
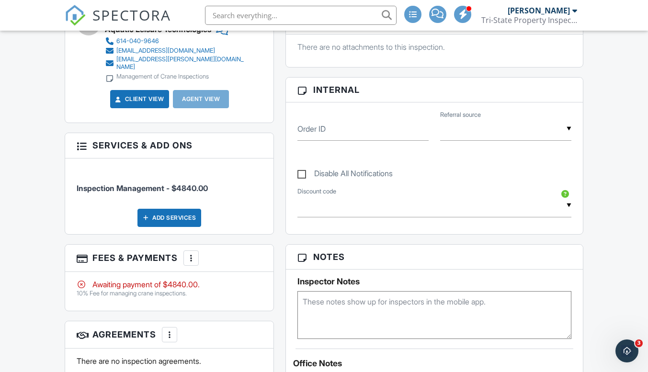
scroll to position [386, 0]
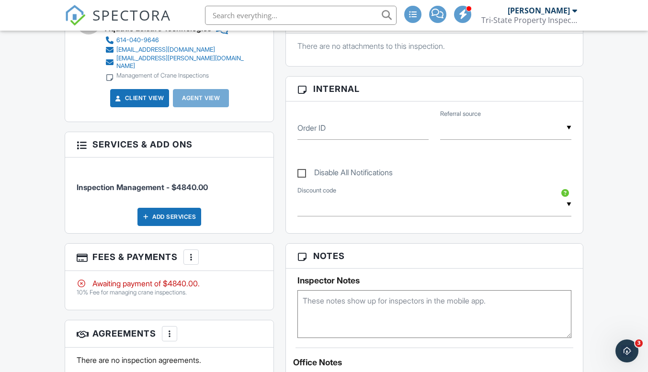
click at [194, 253] on div at bounding box center [191, 258] width 10 height 10
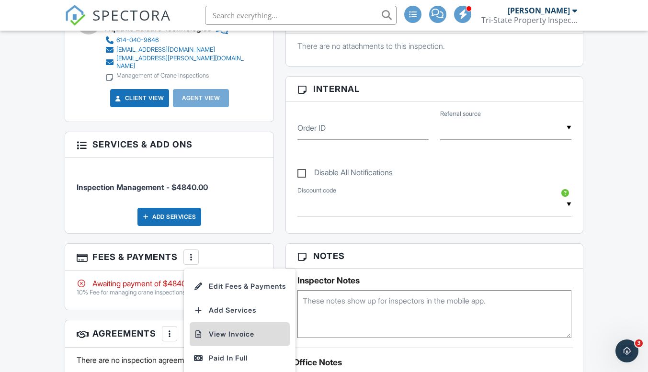
click at [234, 328] on li "View Invoice" at bounding box center [240, 335] width 100 height 24
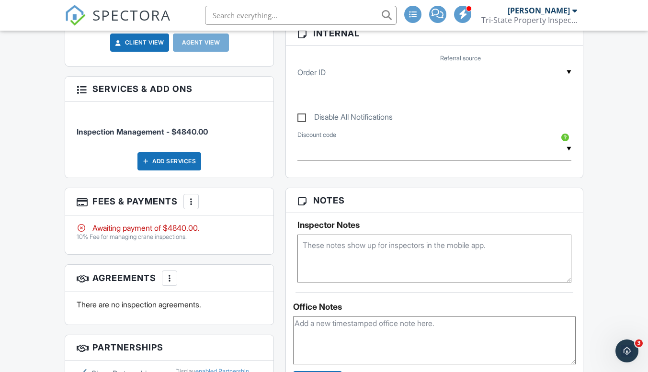
scroll to position [444, 0]
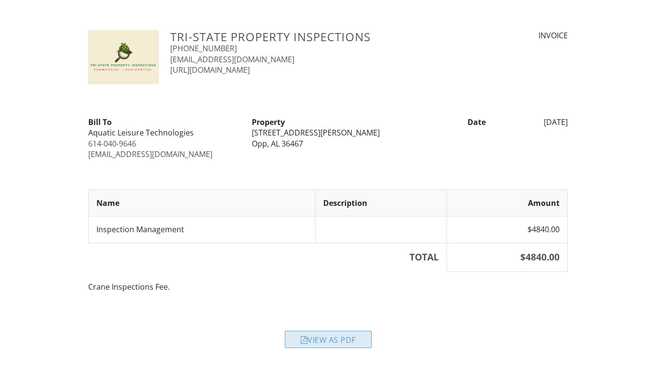
click at [338, 334] on div "View as PDF" at bounding box center [328, 339] width 87 height 17
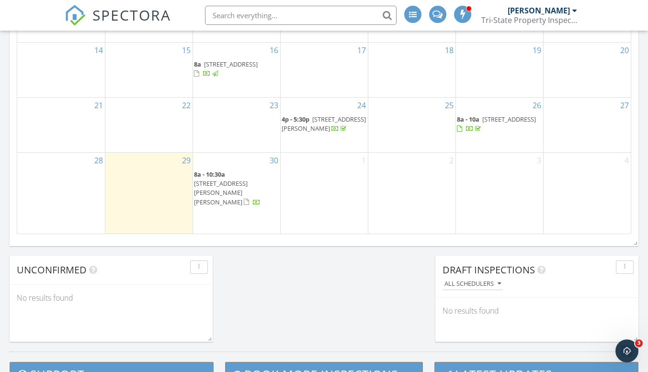
scroll to position [709, 0]
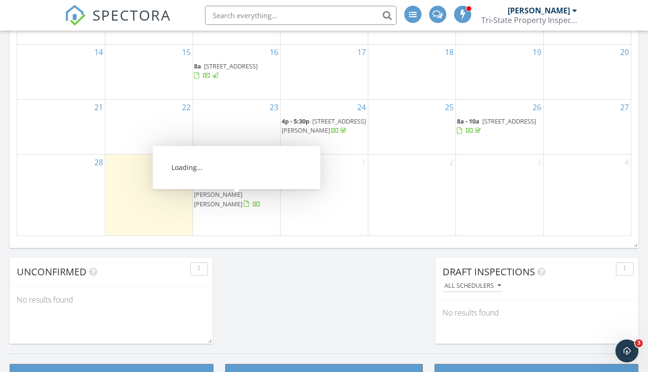
click at [232, 203] on span "4008 Bryan St , Greenwood 32443" at bounding box center [221, 194] width 54 height 27
